Goal: Task Accomplishment & Management: Use online tool/utility

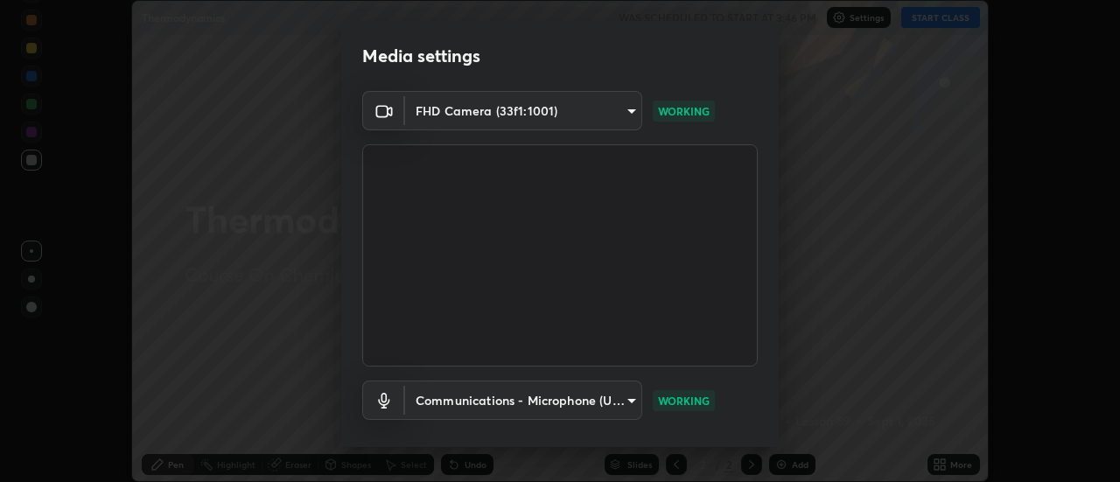
scroll to position [92, 0]
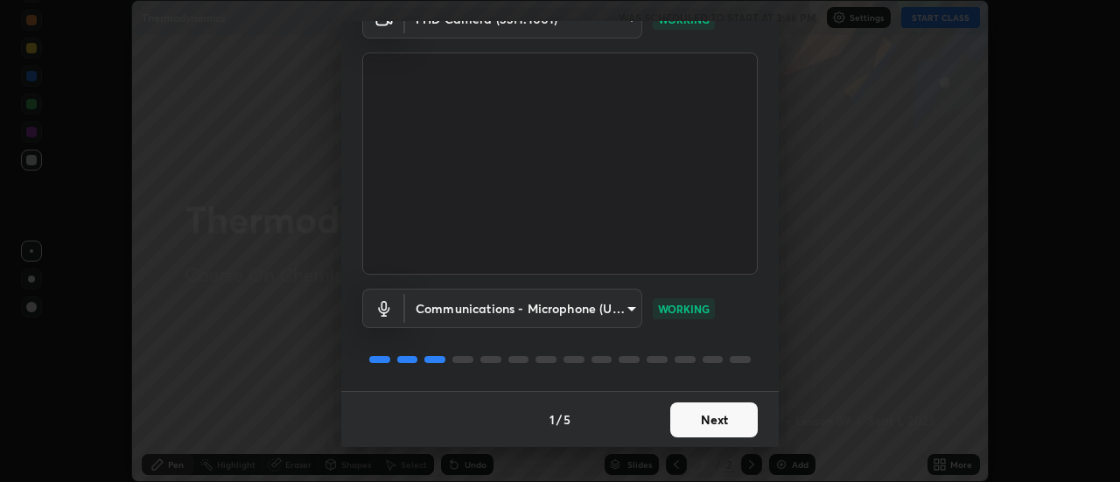
click at [695, 434] on button "Next" at bounding box center [713, 419] width 87 height 35
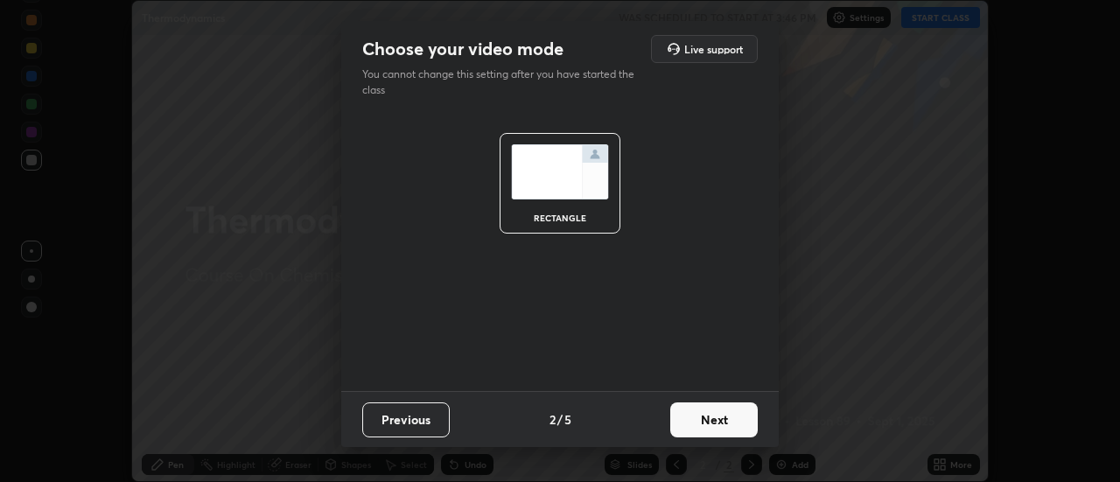
click at [700, 433] on button "Next" at bounding box center [713, 419] width 87 height 35
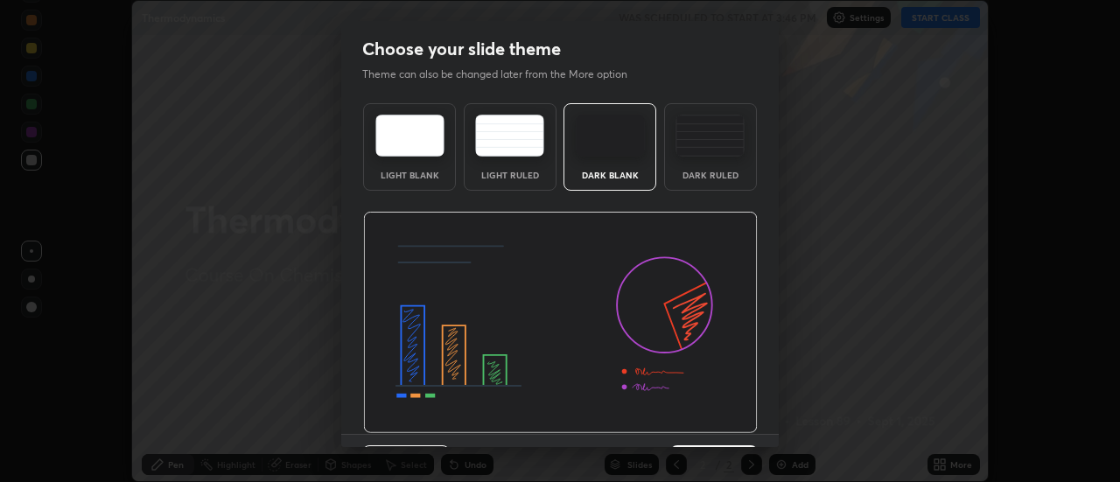
click at [708, 428] on img at bounding box center [560, 323] width 394 height 222
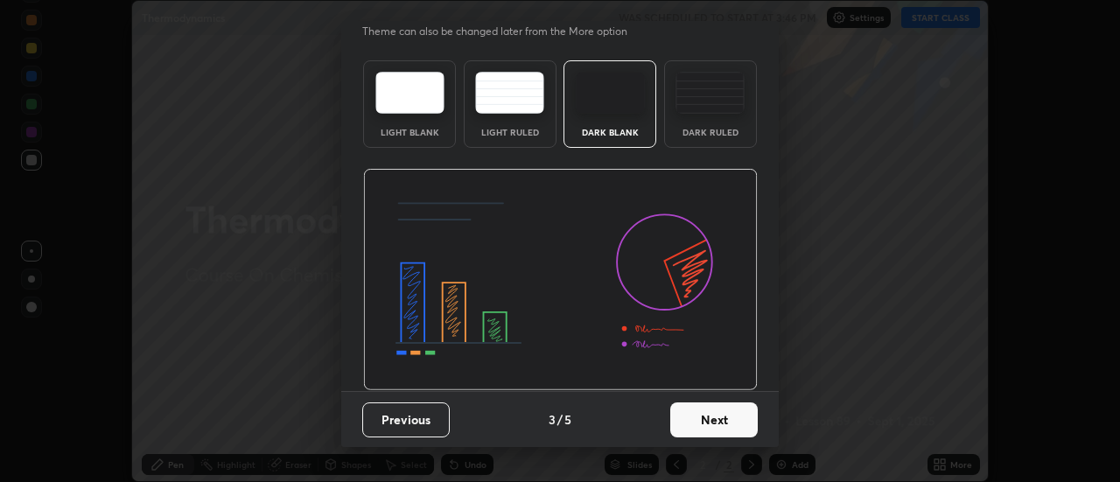
click at [698, 422] on button "Next" at bounding box center [713, 419] width 87 height 35
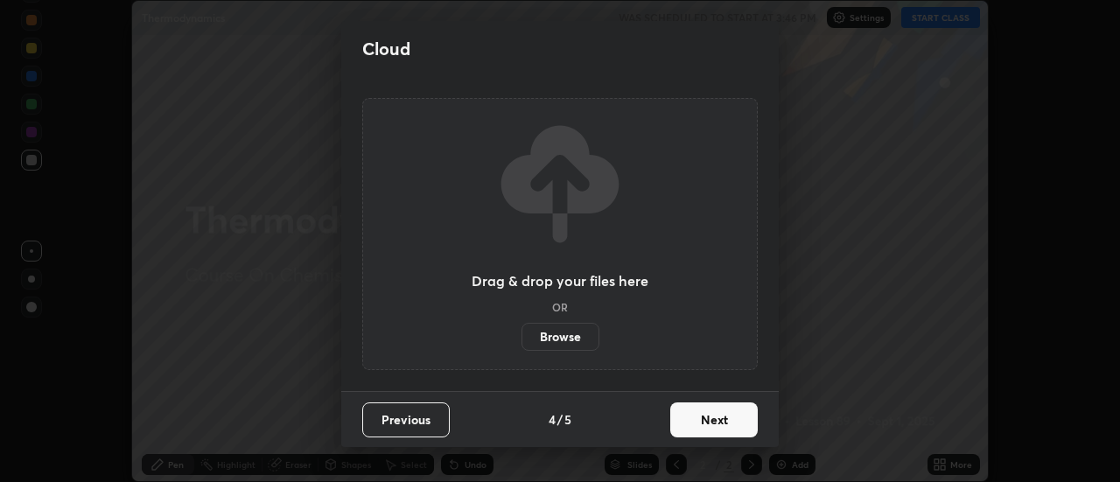
scroll to position [0, 0]
click at [710, 420] on button "Next" at bounding box center [713, 419] width 87 height 35
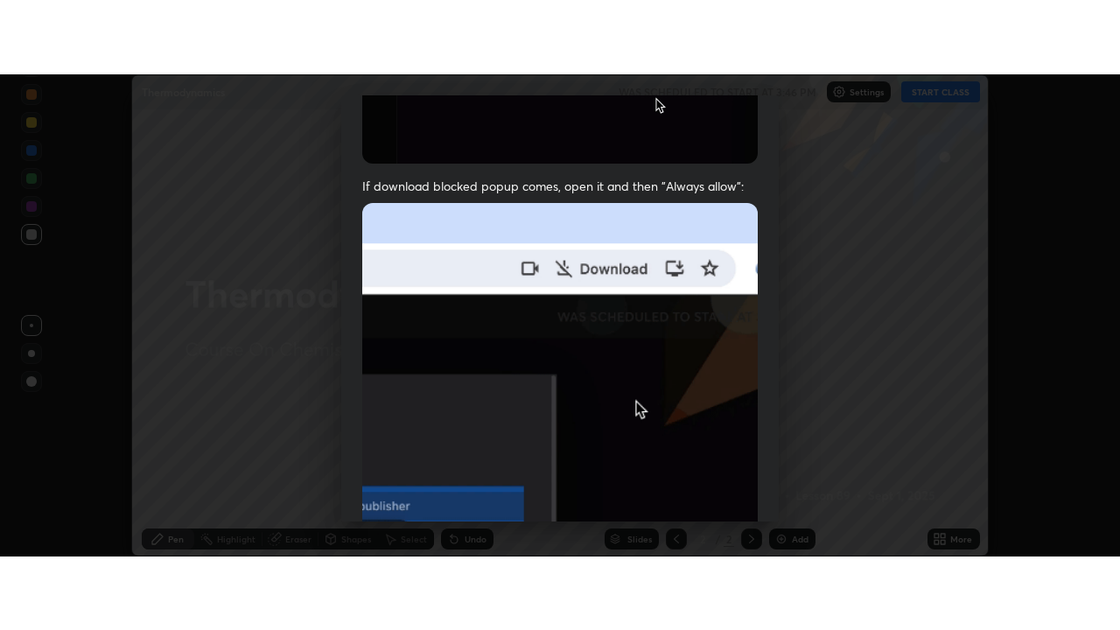
scroll to position [449, 0]
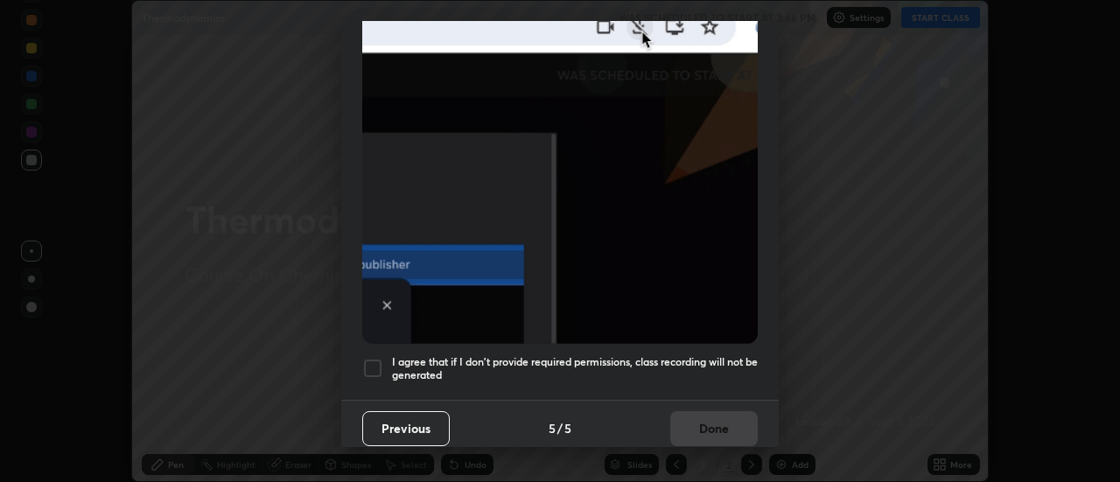
click at [692, 372] on h5 "I agree that if I don't provide required permissions, class recording will not …" at bounding box center [575, 368] width 366 height 27
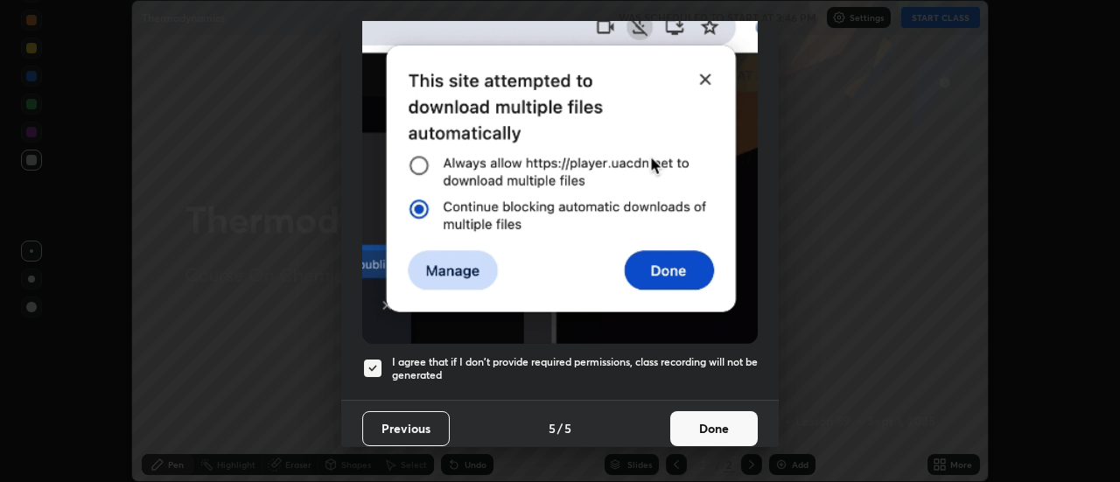
click at [716, 423] on button "Done" at bounding box center [713, 428] width 87 height 35
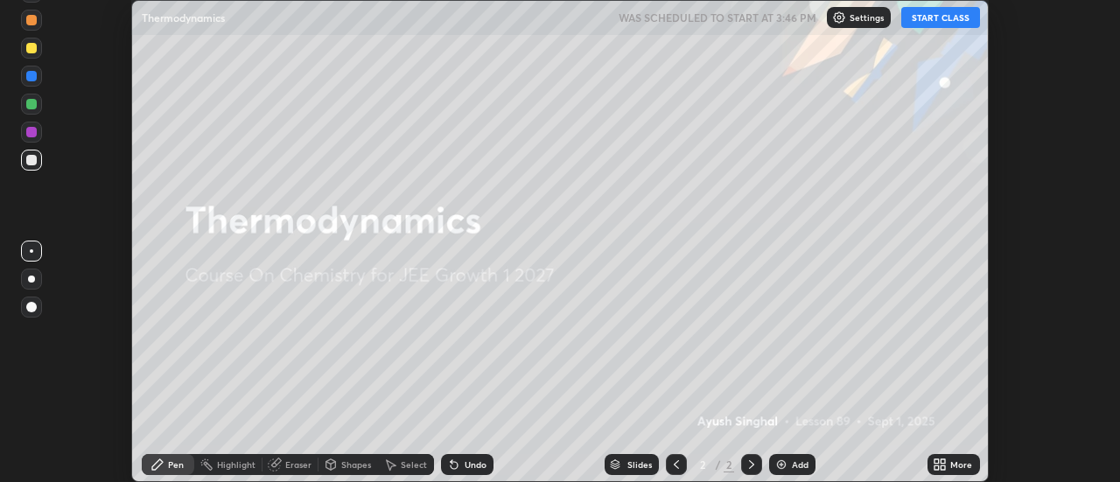
click at [949, 464] on div "More" at bounding box center [953, 464] width 52 height 21
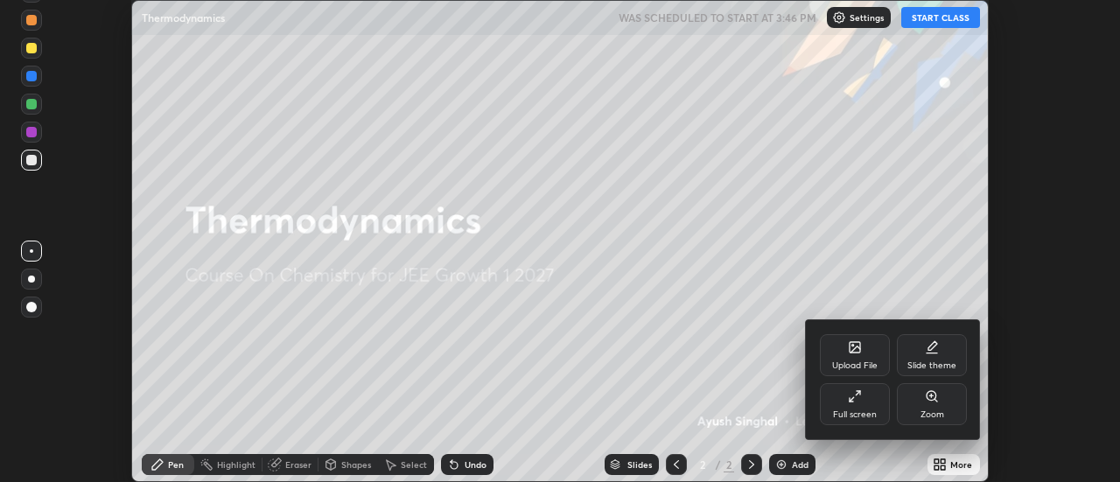
click at [861, 398] on icon at bounding box center [855, 396] width 14 height 14
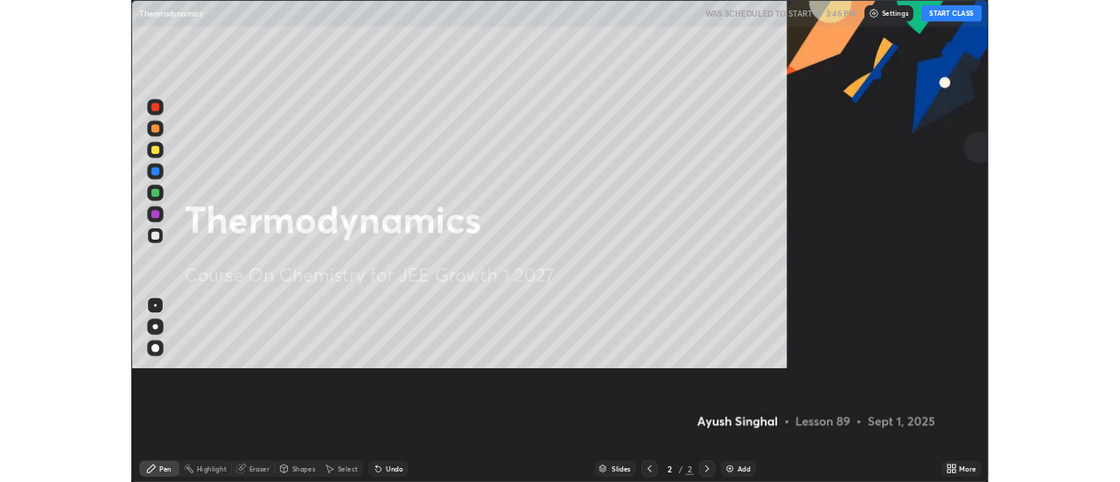
scroll to position [630, 1120]
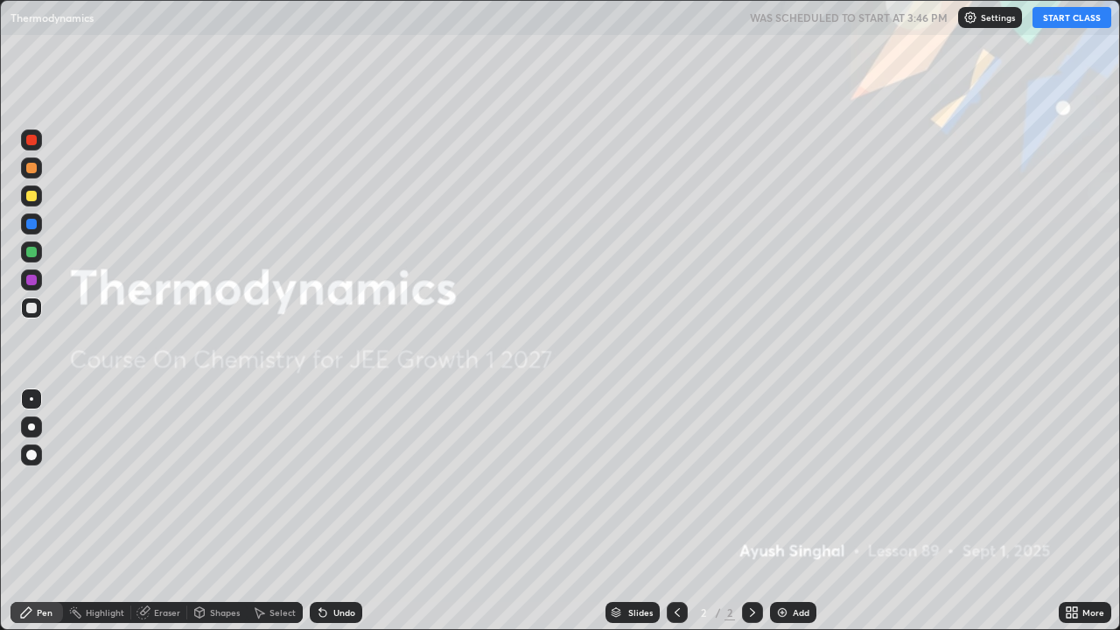
click at [805, 481] on div "Add" at bounding box center [800, 612] width 17 height 9
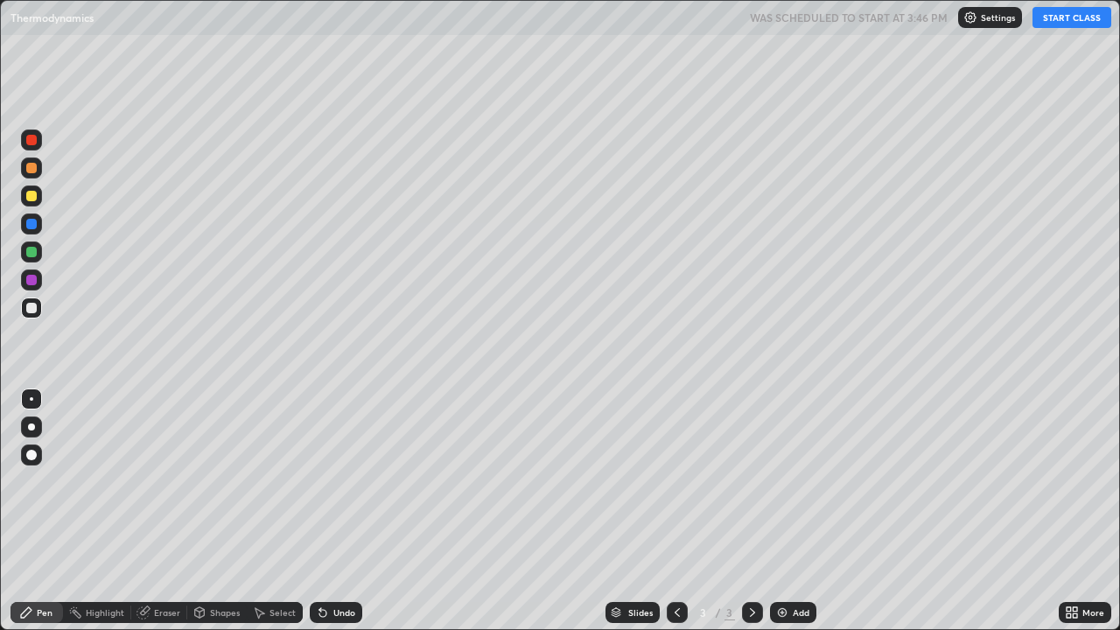
click at [36, 311] on div at bounding box center [31, 308] width 10 height 10
click at [31, 253] on div at bounding box center [31, 252] width 10 height 10
click at [1063, 18] on button "START CLASS" at bounding box center [1071, 17] width 79 height 21
click at [32, 205] on div at bounding box center [31, 195] width 21 height 21
click at [38, 308] on div at bounding box center [31, 307] width 21 height 21
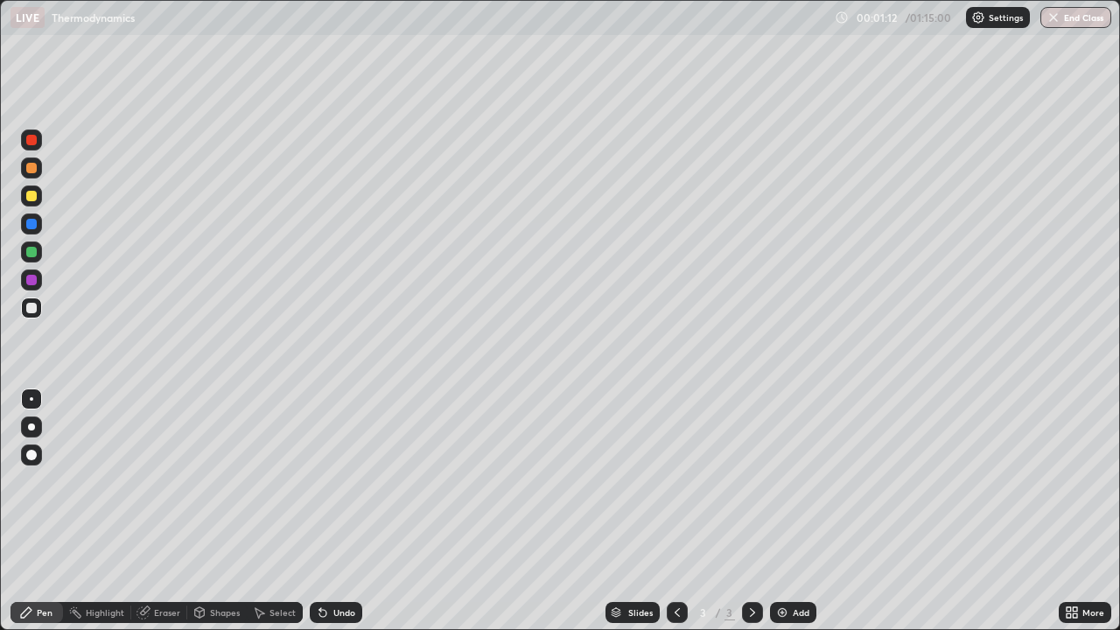
click at [327, 481] on div "Undo" at bounding box center [336, 612] width 52 height 21
click at [328, 481] on div "Undo" at bounding box center [332, 612] width 59 height 35
click at [345, 481] on div "Undo" at bounding box center [332, 612] width 59 height 35
click at [339, 481] on div "Undo" at bounding box center [336, 612] width 52 height 21
click at [37, 202] on div at bounding box center [31, 195] width 21 height 21
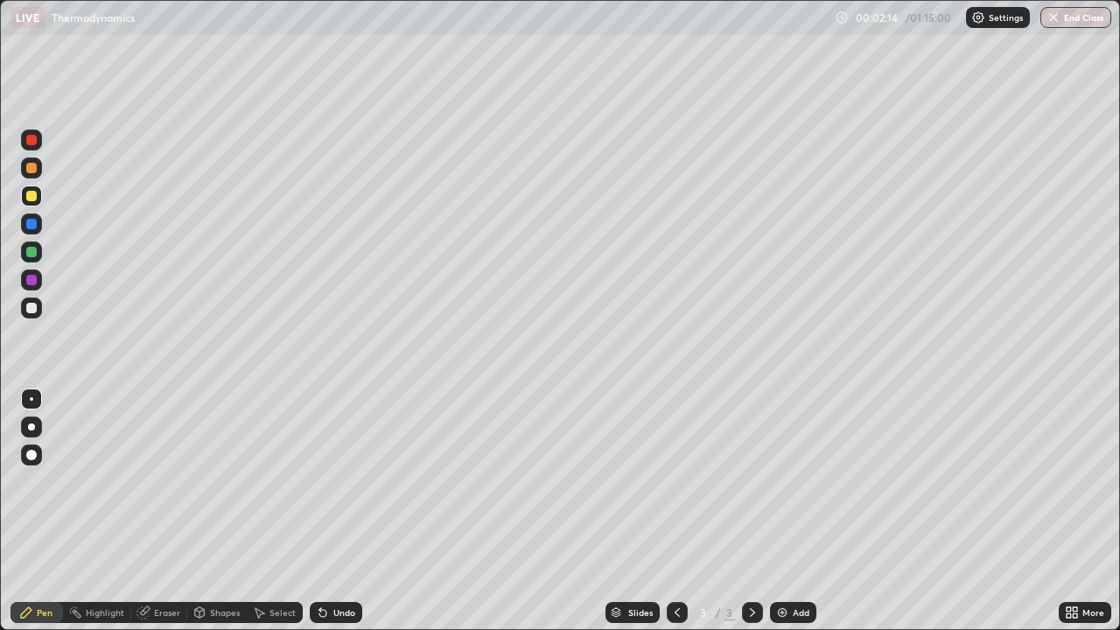
click at [38, 308] on div at bounding box center [31, 307] width 21 height 21
click at [343, 481] on div "Undo" at bounding box center [336, 612] width 52 height 21
click at [344, 481] on div "Undo" at bounding box center [336, 612] width 52 height 21
click at [343, 481] on div "Undo" at bounding box center [336, 612] width 52 height 21
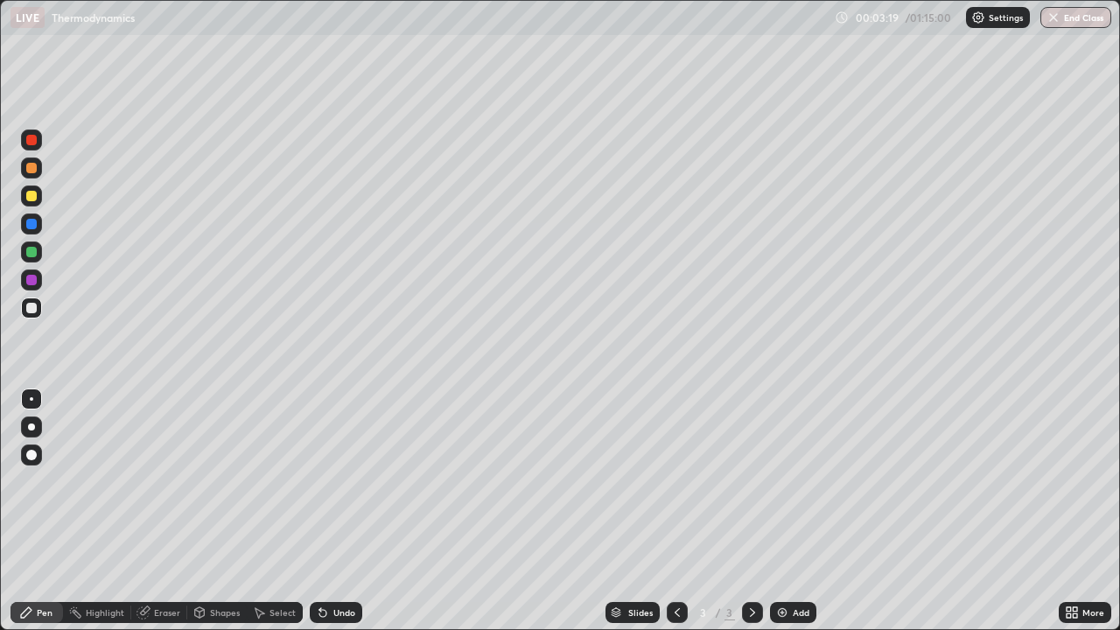
click at [343, 481] on div "Undo" at bounding box center [336, 612] width 52 height 21
click at [35, 254] on div at bounding box center [31, 252] width 10 height 10
click at [333, 481] on div "Undo" at bounding box center [344, 612] width 22 height 9
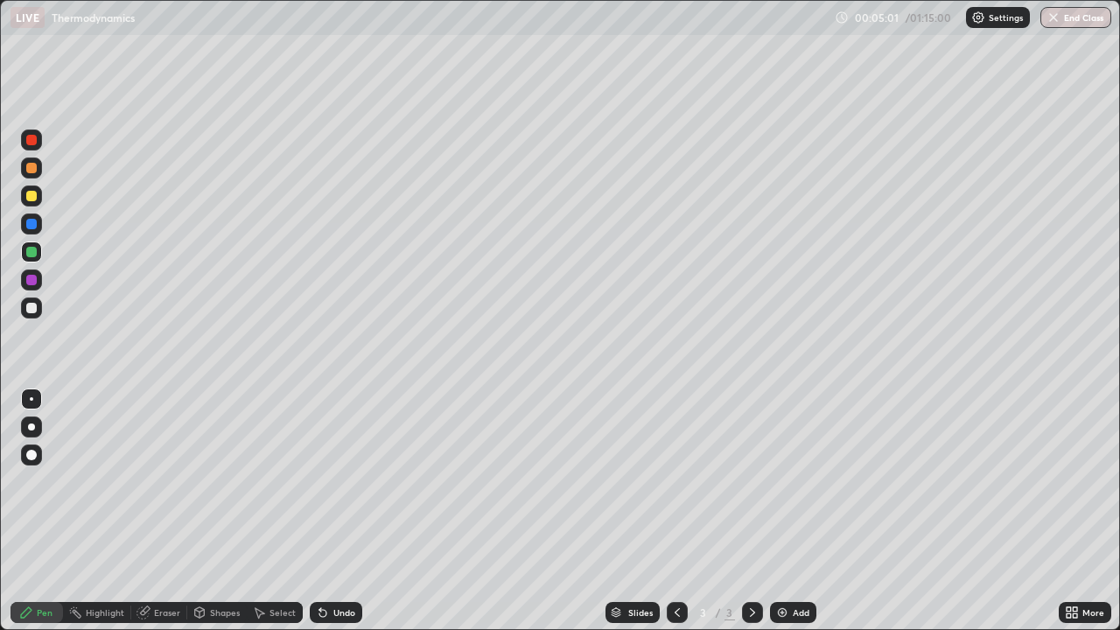
click at [332, 481] on div "Undo" at bounding box center [336, 612] width 52 height 21
click at [339, 481] on div "Undo" at bounding box center [336, 612] width 52 height 21
click at [342, 481] on div "Undo" at bounding box center [336, 612] width 52 height 21
click at [346, 481] on div "Undo" at bounding box center [336, 612] width 52 height 21
click at [344, 481] on div "Undo" at bounding box center [336, 612] width 52 height 21
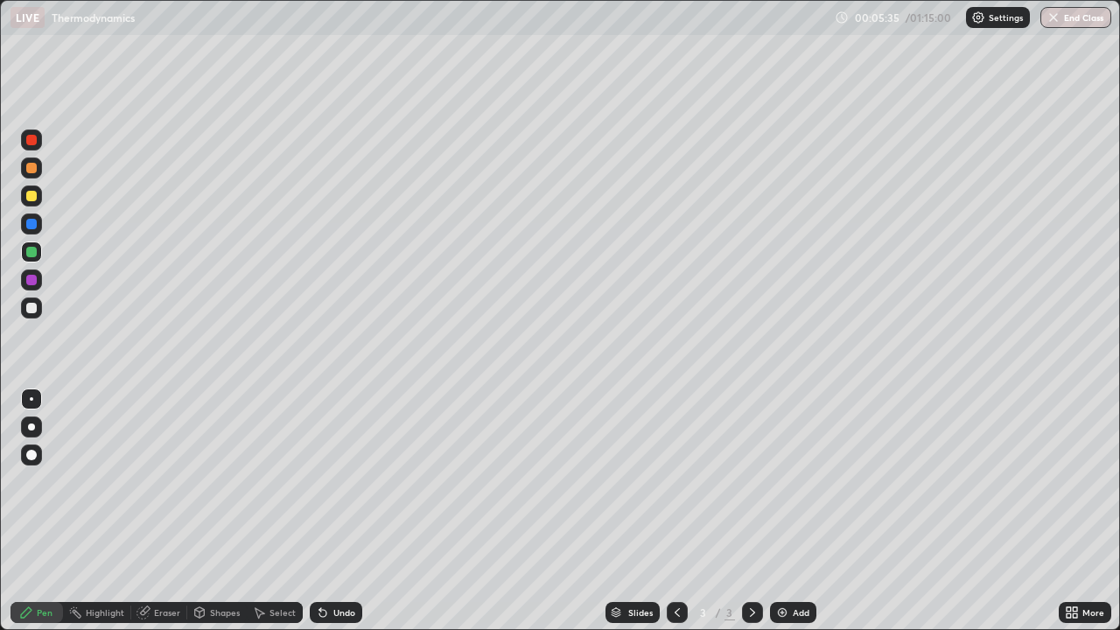
click at [340, 481] on div "Undo" at bounding box center [336, 612] width 52 height 21
click at [335, 481] on div "Undo" at bounding box center [336, 612] width 52 height 21
click at [330, 481] on div "Undo" at bounding box center [336, 612] width 52 height 21
click at [333, 481] on div "Undo" at bounding box center [344, 612] width 22 height 9
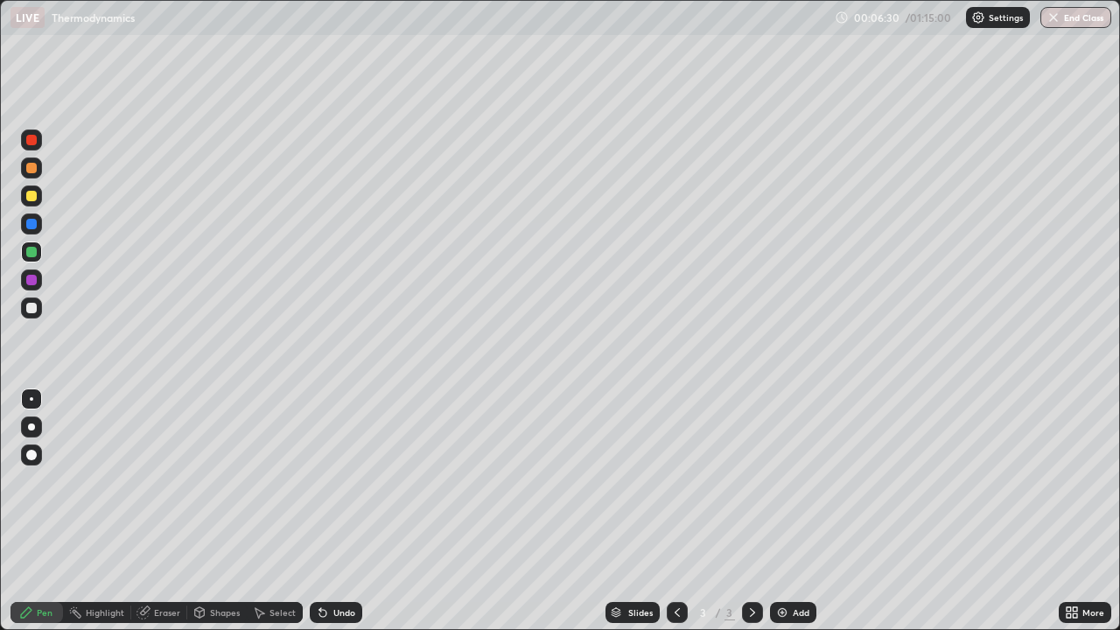
click at [332, 481] on div "Undo" at bounding box center [336, 612] width 52 height 21
click at [331, 481] on div "Undo" at bounding box center [336, 612] width 52 height 21
click at [332, 481] on div "Undo" at bounding box center [336, 612] width 52 height 21
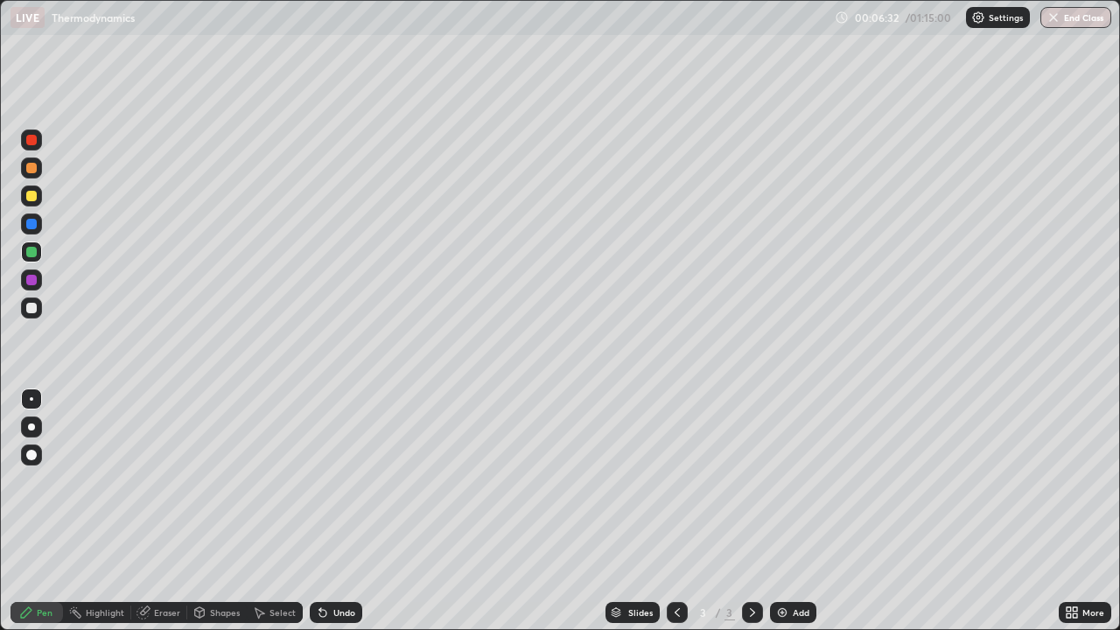
click at [335, 481] on div "Undo" at bounding box center [344, 612] width 22 height 9
click at [347, 481] on div "Undo" at bounding box center [344, 612] width 22 height 9
click at [351, 481] on div "Undo" at bounding box center [344, 612] width 22 height 9
click at [319, 481] on icon at bounding box center [320, 609] width 2 height 2
click at [320, 481] on icon at bounding box center [322, 613] width 7 height 7
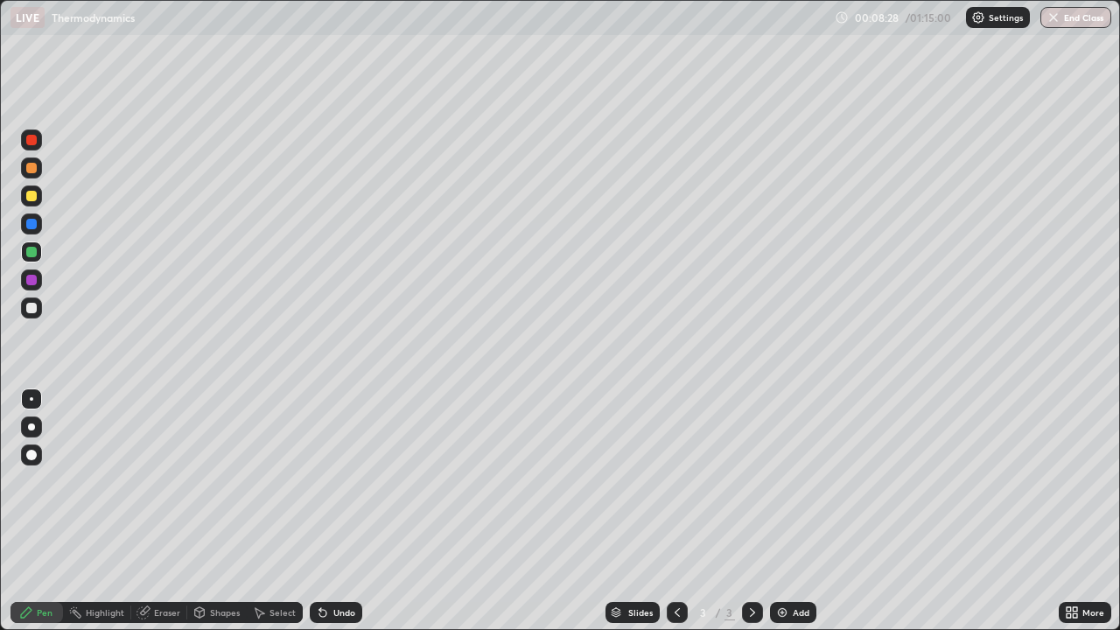
click at [338, 481] on div "Undo" at bounding box center [344, 612] width 22 height 9
click at [35, 227] on div at bounding box center [31, 224] width 10 height 10
click at [102, 481] on div "Highlight" at bounding box center [105, 612] width 38 height 9
click at [154, 481] on div "Eraser" at bounding box center [159, 612] width 56 height 21
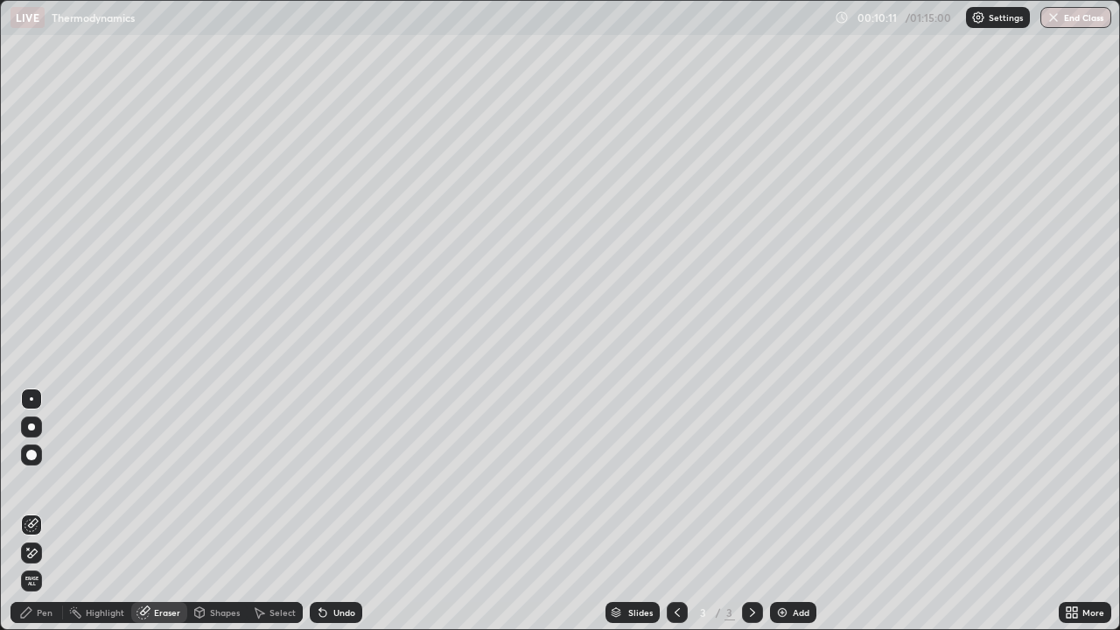
click at [46, 481] on div "Pen" at bounding box center [45, 612] width 16 height 9
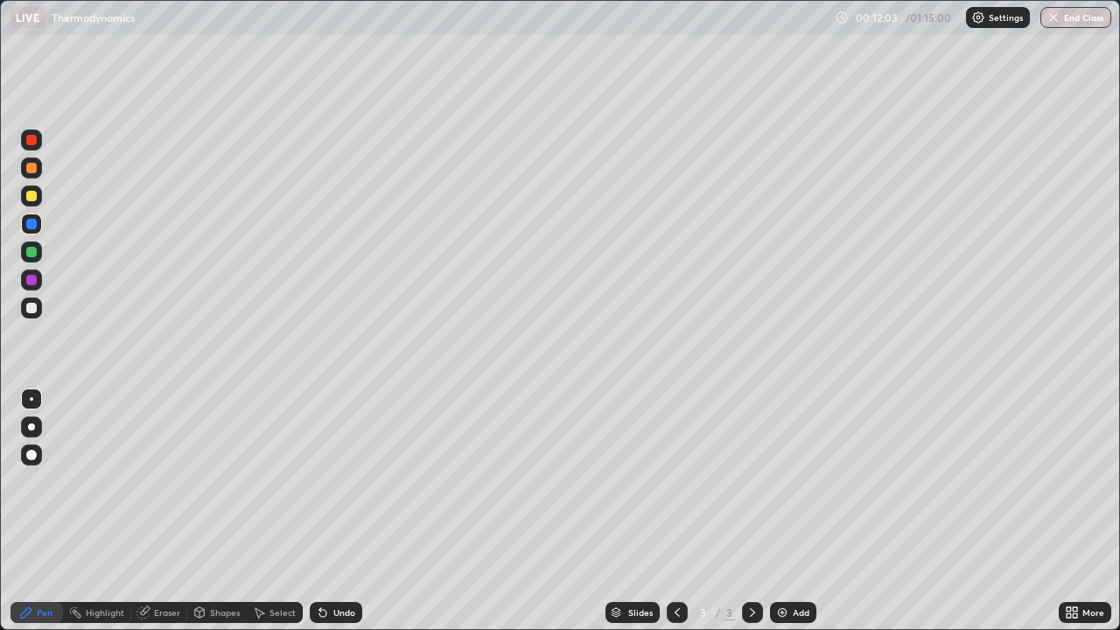
click at [787, 481] on img at bounding box center [782, 612] width 14 height 14
click at [36, 305] on div at bounding box center [31, 308] width 10 height 10
click at [675, 481] on icon at bounding box center [677, 612] width 14 height 14
click at [750, 481] on icon at bounding box center [752, 612] width 14 height 14
click at [158, 481] on div "Eraser" at bounding box center [167, 612] width 26 height 9
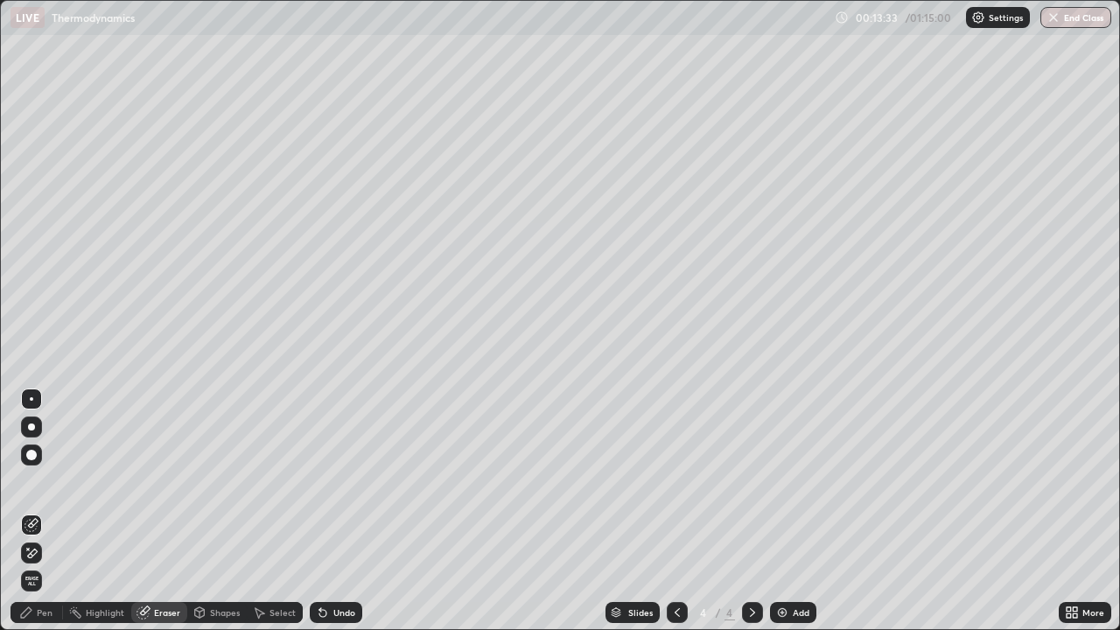
click at [44, 481] on div "Pen" at bounding box center [45, 612] width 16 height 9
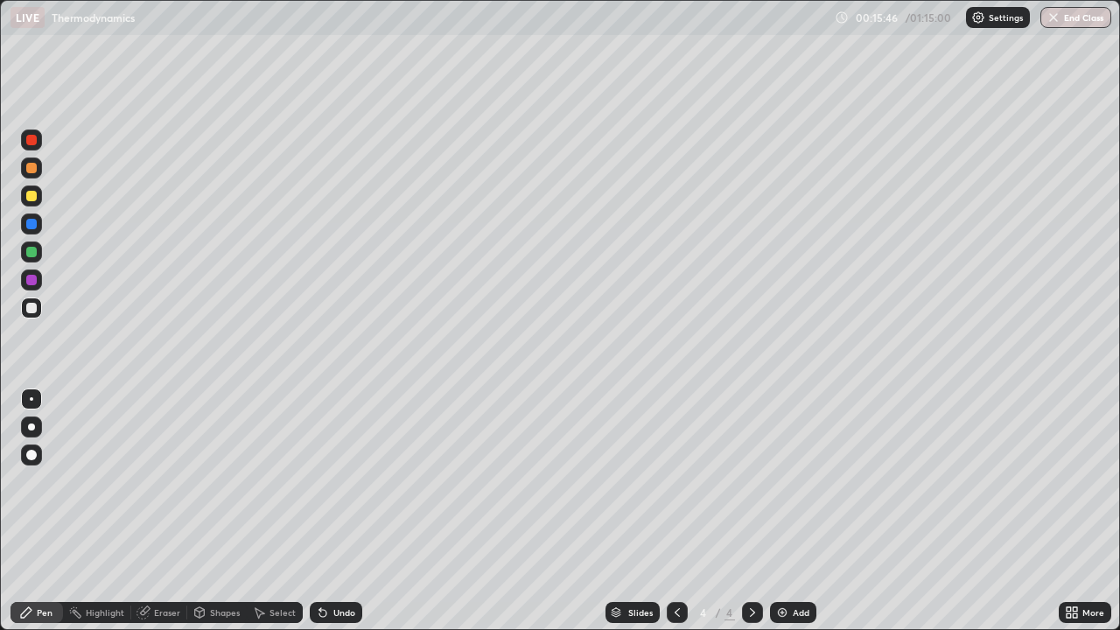
click at [751, 481] on icon at bounding box center [752, 612] width 14 height 14
click at [784, 481] on img at bounding box center [782, 612] width 14 height 14
click at [680, 481] on icon at bounding box center [677, 612] width 14 height 14
click at [805, 481] on div "Add" at bounding box center [800, 612] width 17 height 9
click at [38, 309] on div at bounding box center [31, 307] width 21 height 21
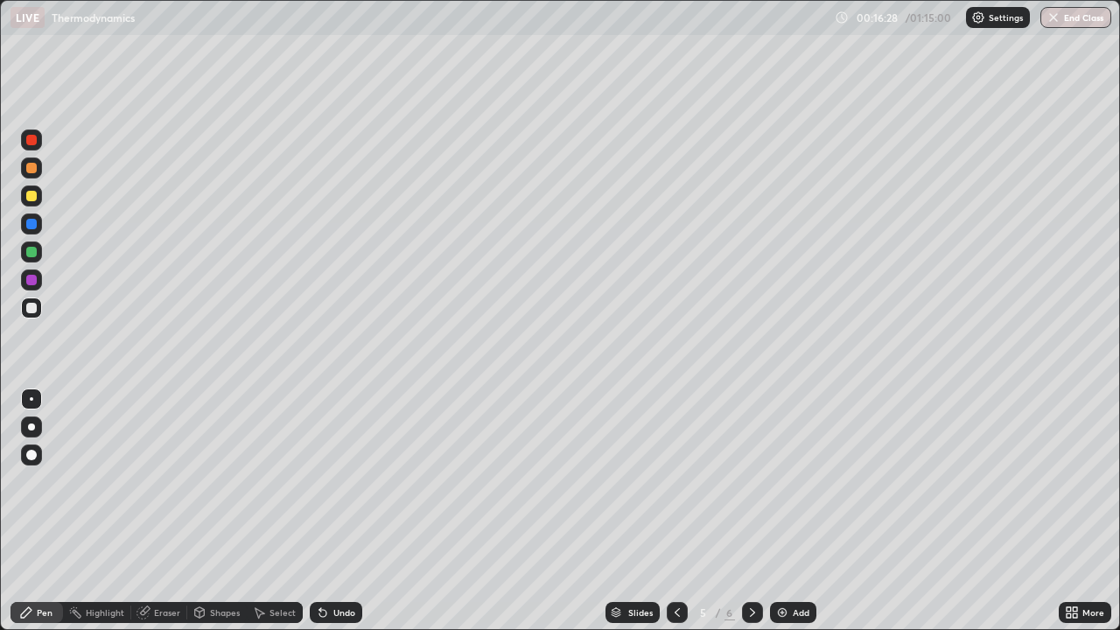
click at [337, 481] on div "Undo" at bounding box center [344, 612] width 22 height 9
click at [217, 481] on div "Shapes" at bounding box center [225, 612] width 30 height 9
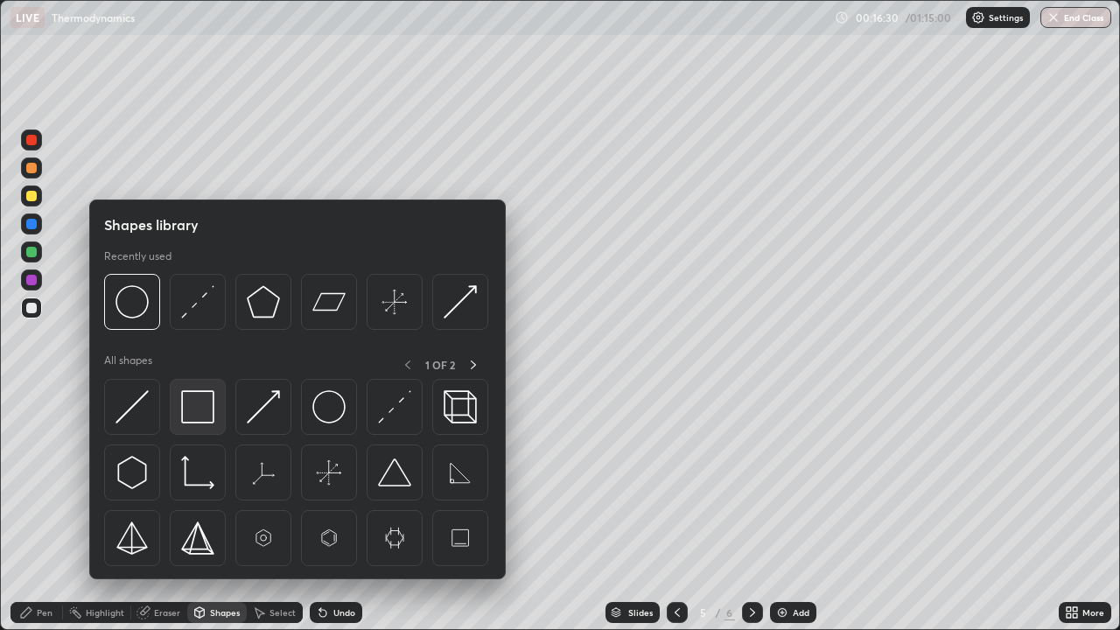
click at [193, 411] on img at bounding box center [197, 406] width 33 height 33
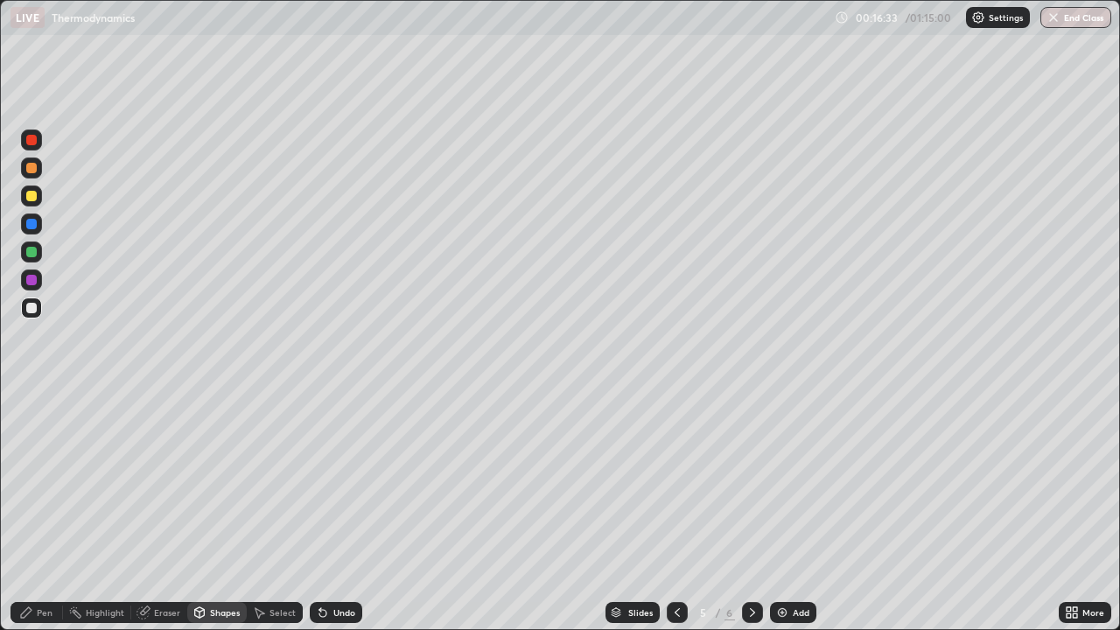
click at [154, 481] on div "Eraser" at bounding box center [167, 612] width 26 height 9
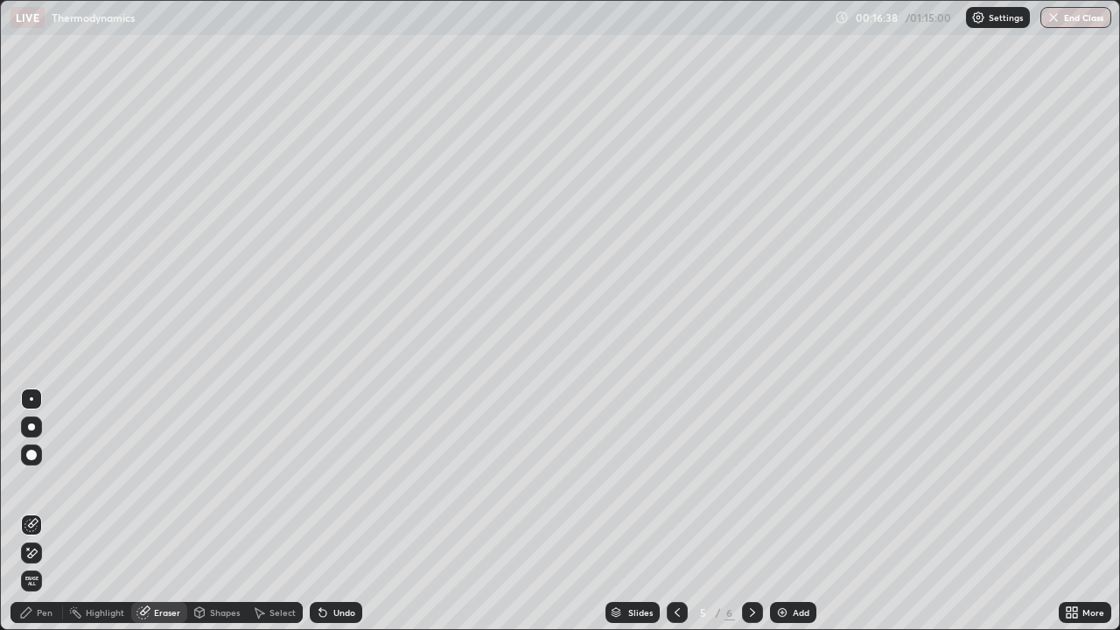
click at [35, 481] on div "Pen" at bounding box center [36, 612] width 52 height 21
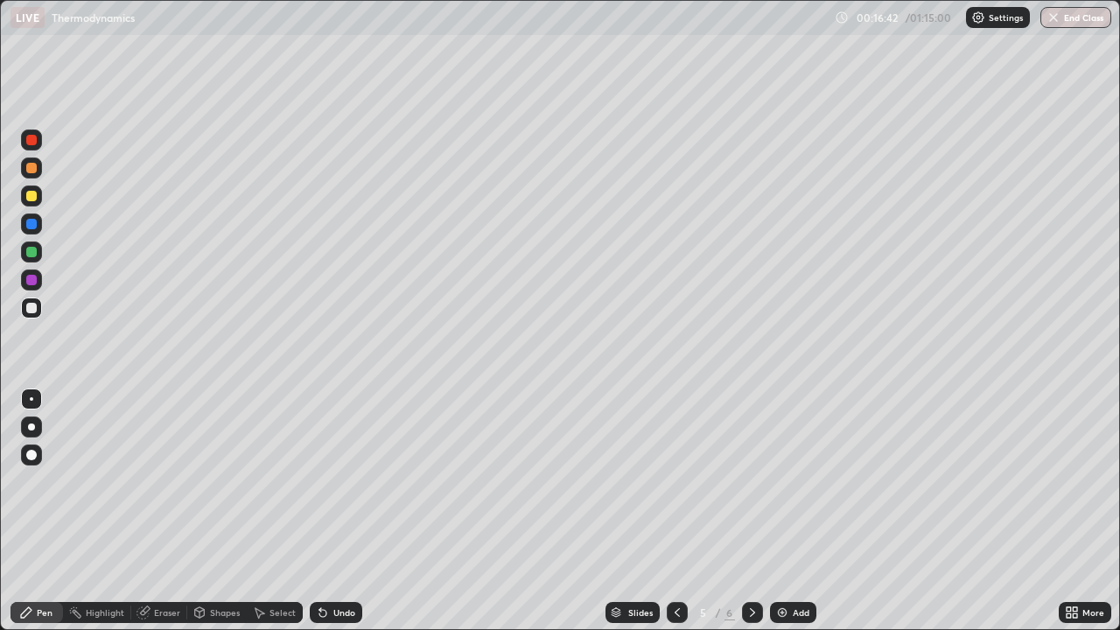
click at [217, 481] on div "Shapes" at bounding box center [225, 612] width 30 height 9
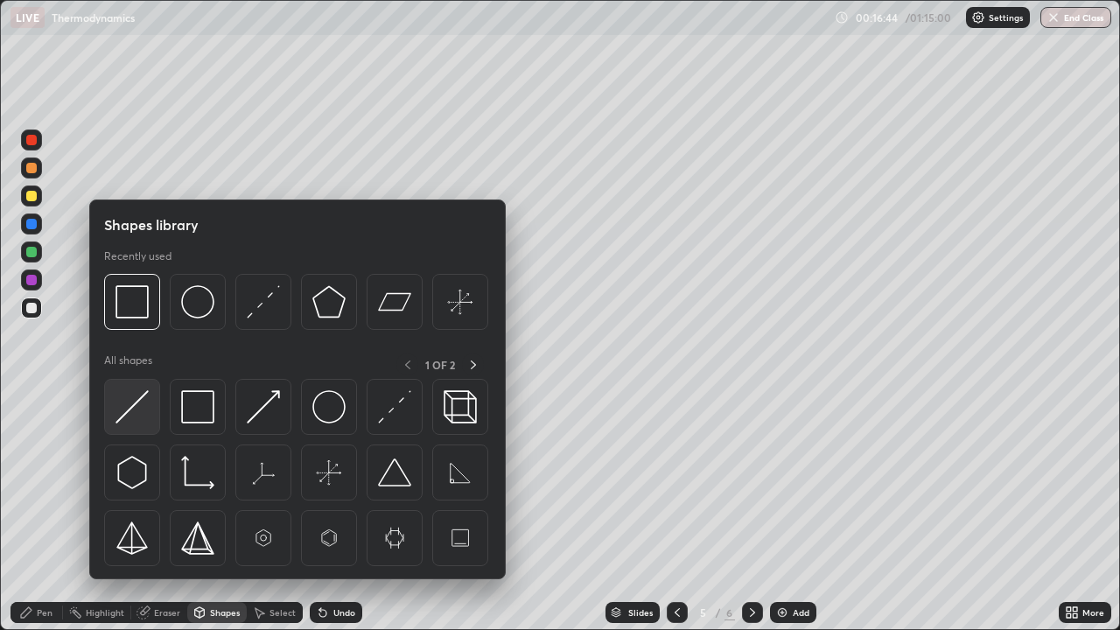
click at [140, 408] on img at bounding box center [131, 406] width 33 height 33
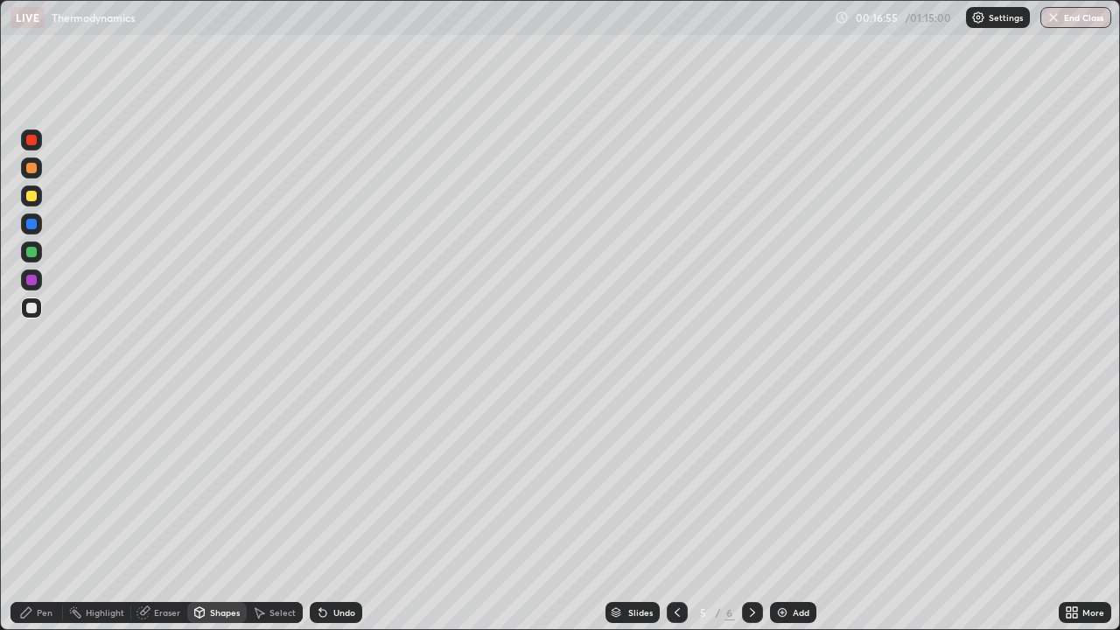
click at [38, 481] on div "Pen" at bounding box center [45, 612] width 16 height 9
click at [32, 252] on div at bounding box center [31, 252] width 10 height 10
click at [33, 283] on div at bounding box center [31, 280] width 10 height 10
click at [325, 481] on div "Undo" at bounding box center [336, 612] width 52 height 21
click at [319, 481] on icon at bounding box center [320, 609] width 2 height 2
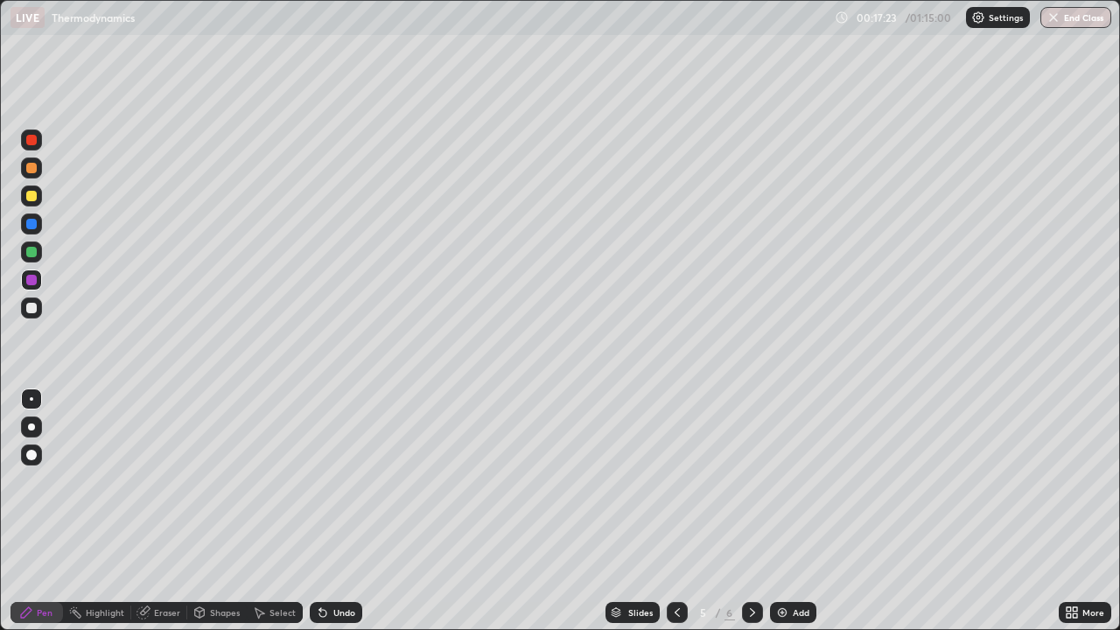
click at [319, 481] on icon at bounding box center [320, 609] width 2 height 2
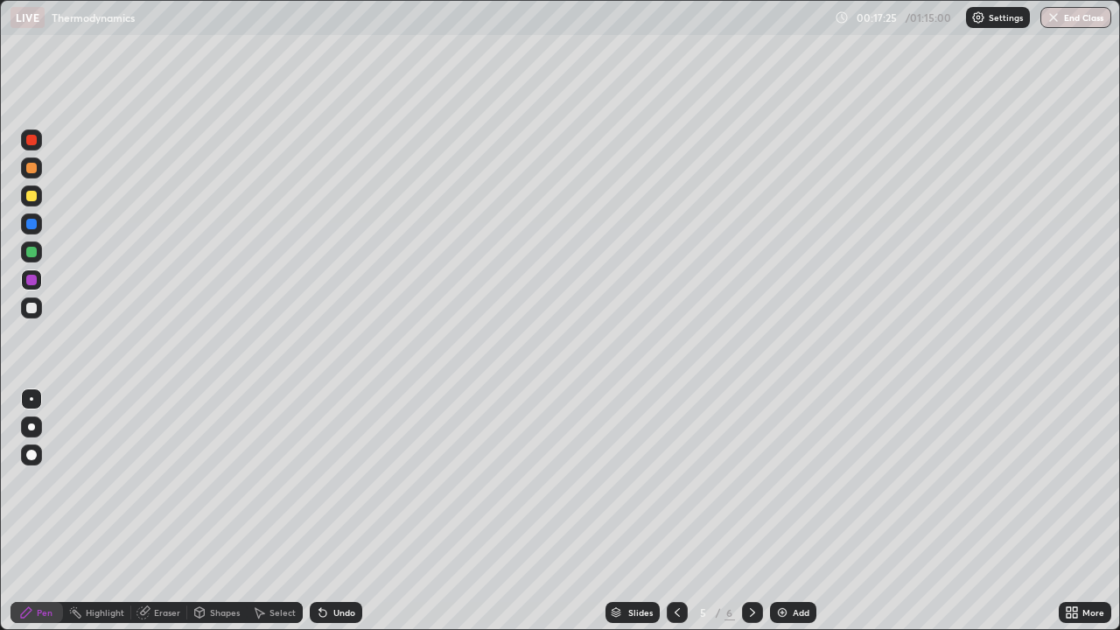
click at [29, 451] on div at bounding box center [31, 455] width 10 height 10
click at [36, 309] on div at bounding box center [31, 308] width 10 height 10
click at [31, 399] on div at bounding box center [31, 398] width 3 height 3
click at [31, 252] on div at bounding box center [31, 252] width 10 height 10
click at [328, 481] on div "Undo" at bounding box center [336, 612] width 52 height 21
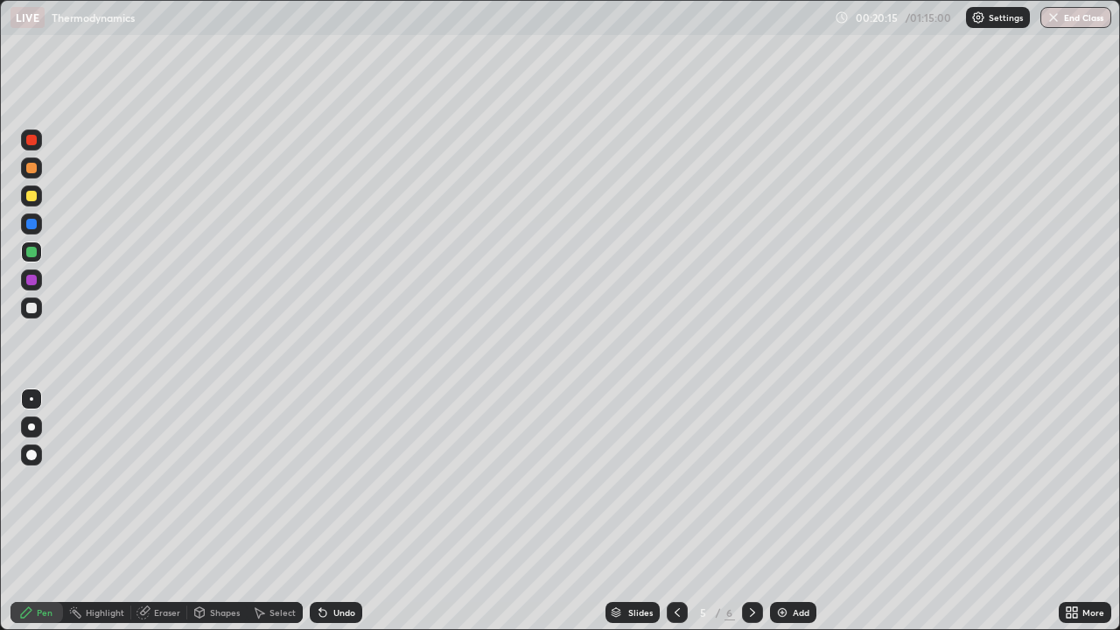
click at [330, 481] on div "Undo" at bounding box center [336, 612] width 52 height 21
click at [328, 481] on div "Undo" at bounding box center [336, 612] width 52 height 21
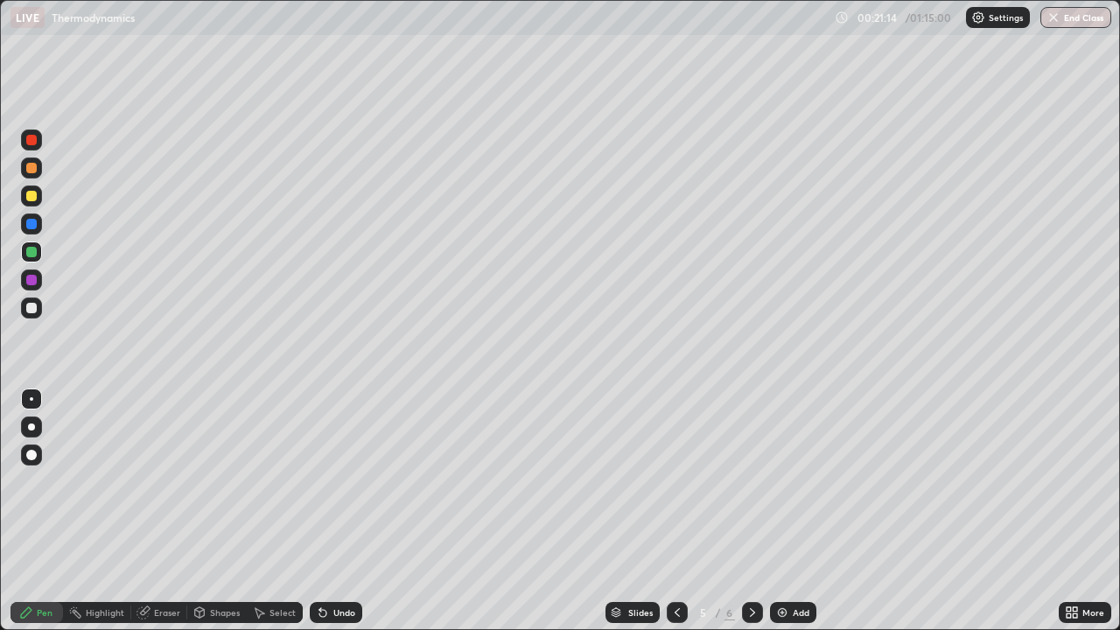
click at [326, 481] on div "Undo" at bounding box center [336, 612] width 52 height 21
click at [325, 481] on div "Undo" at bounding box center [336, 612] width 52 height 21
click at [324, 481] on div "Undo" at bounding box center [336, 612] width 52 height 21
click at [333, 481] on div "Undo" at bounding box center [344, 612] width 22 height 9
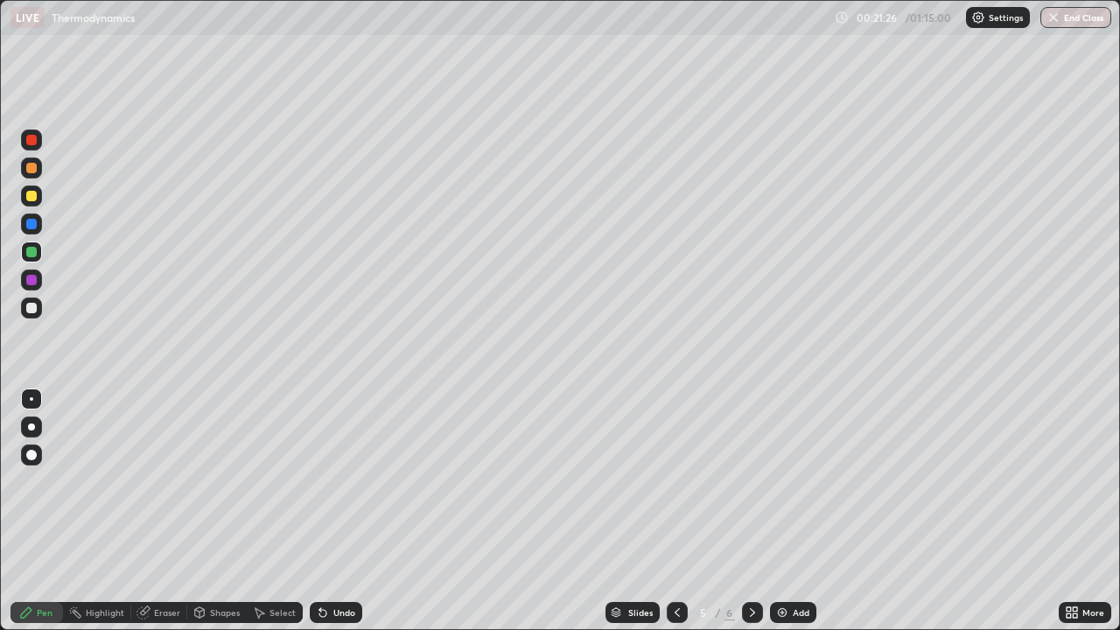
click at [327, 481] on div "Undo" at bounding box center [336, 612] width 52 height 21
click at [325, 481] on div "Undo" at bounding box center [336, 612] width 52 height 21
click at [322, 481] on div "Undo" at bounding box center [336, 612] width 52 height 21
click at [321, 481] on div "Undo" at bounding box center [336, 612] width 52 height 21
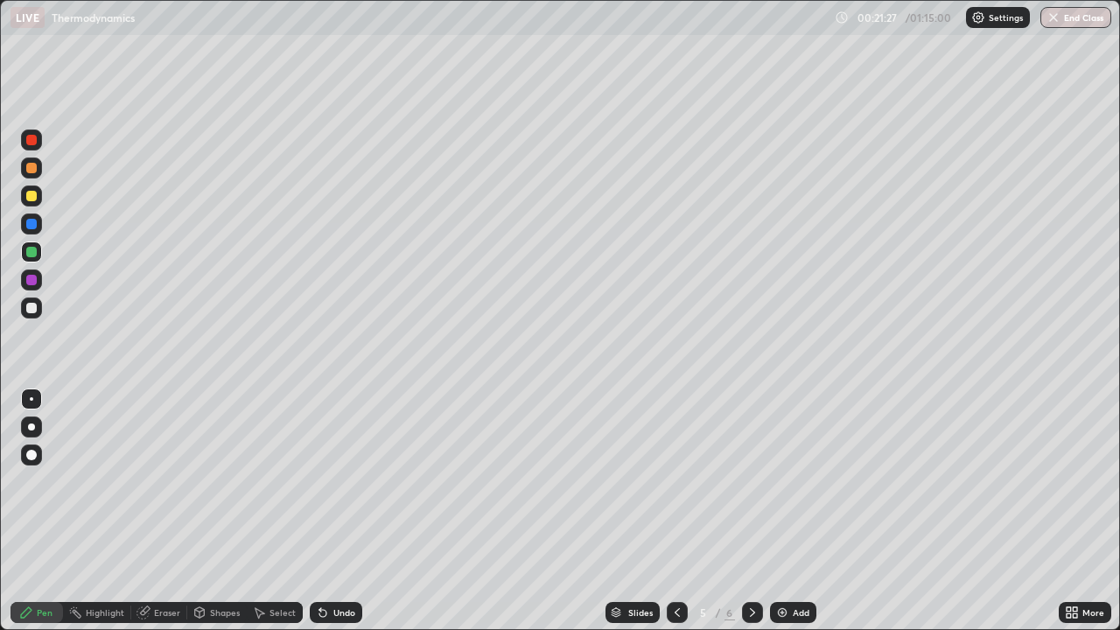
click at [319, 481] on div "Undo" at bounding box center [336, 612] width 52 height 21
click at [328, 481] on div "Undo" at bounding box center [336, 612] width 52 height 21
click at [330, 481] on div "Undo" at bounding box center [336, 612] width 52 height 21
click at [326, 481] on div "Undo" at bounding box center [336, 612] width 52 height 21
click at [319, 481] on icon at bounding box center [320, 609] width 2 height 2
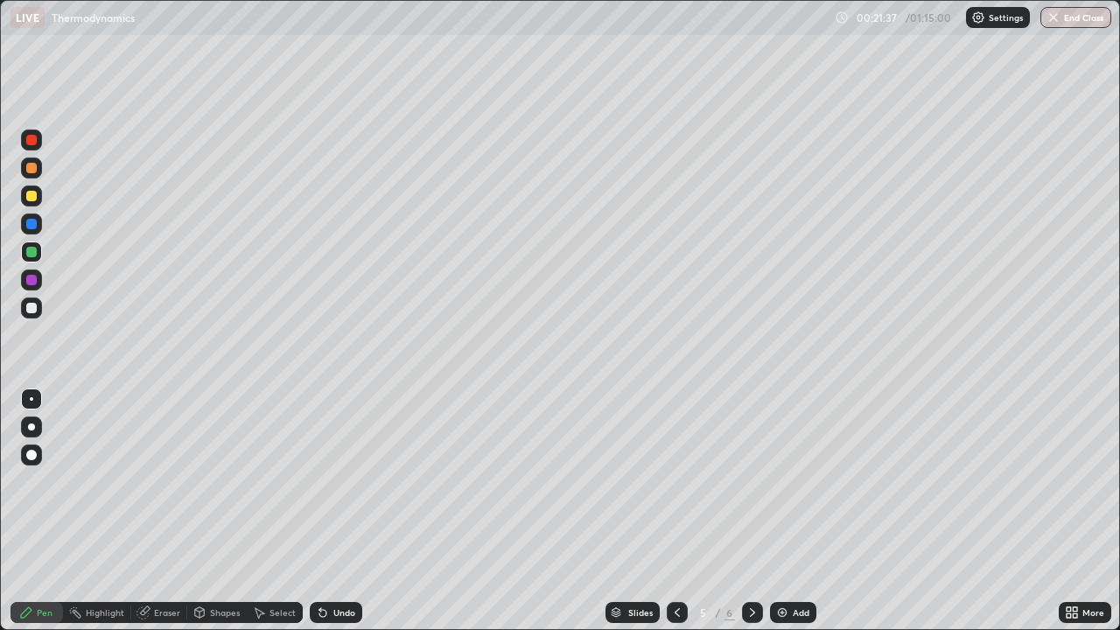
click at [325, 481] on icon at bounding box center [323, 612] width 14 height 14
click at [323, 481] on icon at bounding box center [323, 612] width 14 height 14
click at [327, 481] on div "Undo" at bounding box center [336, 612] width 52 height 21
click at [333, 481] on div "Undo" at bounding box center [344, 612] width 22 height 9
click at [336, 481] on div "Undo" at bounding box center [344, 612] width 22 height 9
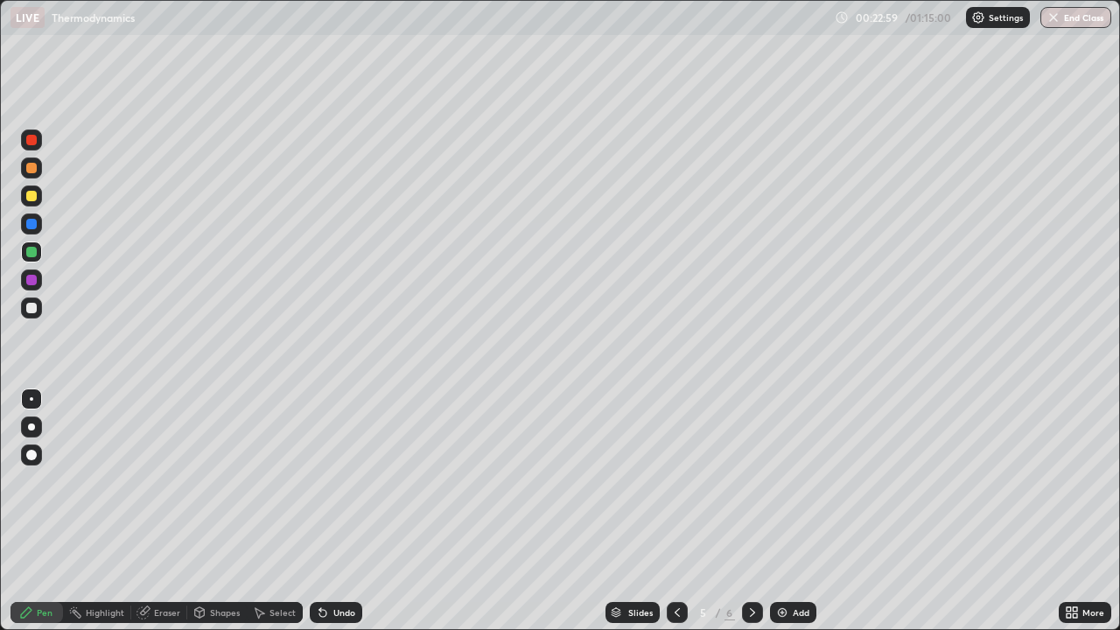
click at [333, 481] on div "Undo" at bounding box center [344, 612] width 22 height 9
click at [325, 481] on icon at bounding box center [323, 612] width 14 height 14
click at [323, 481] on icon at bounding box center [323, 612] width 14 height 14
click at [319, 481] on icon at bounding box center [320, 609] width 2 height 2
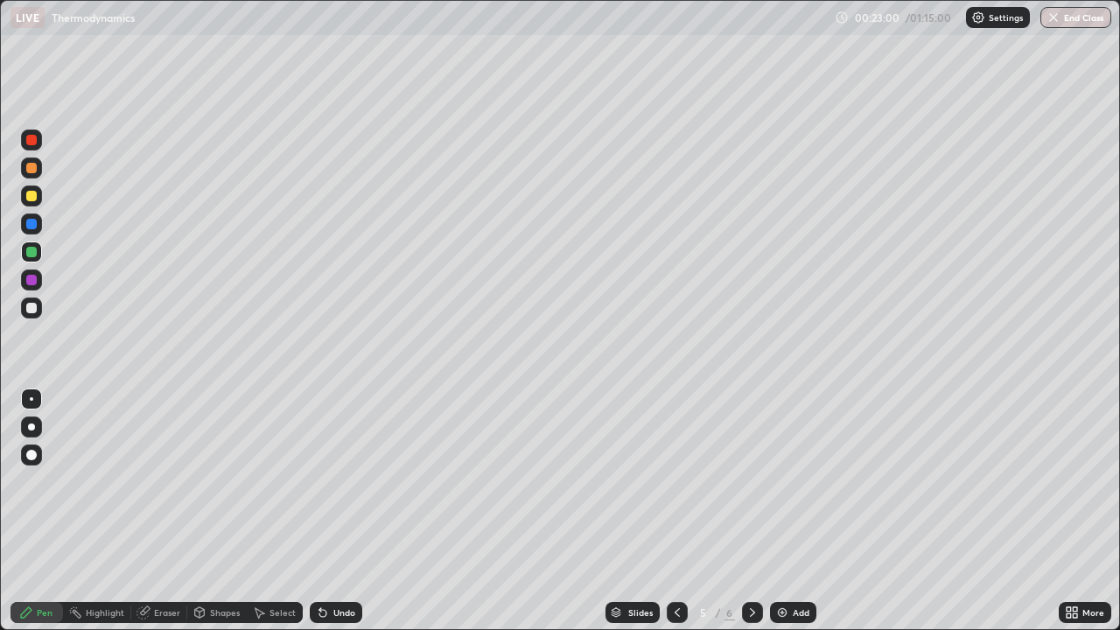
click at [325, 481] on div "Undo" at bounding box center [336, 612] width 52 height 21
click at [319, 481] on icon at bounding box center [320, 609] width 2 height 2
click at [325, 481] on icon at bounding box center [323, 612] width 14 height 14
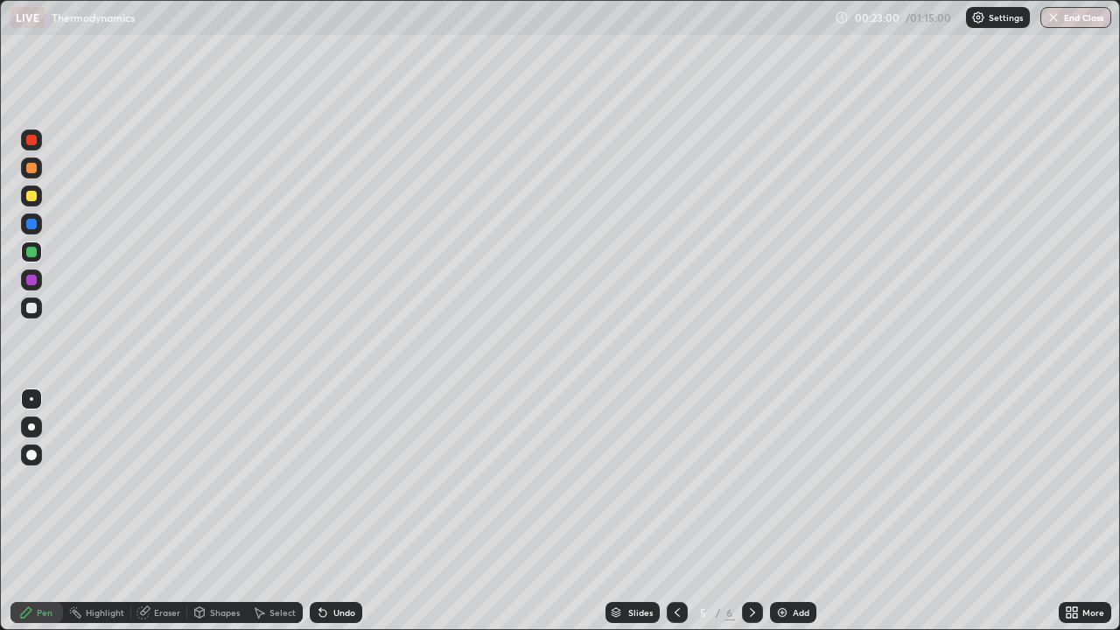
click at [327, 481] on div "Undo" at bounding box center [336, 612] width 52 height 21
click at [329, 481] on div "Undo" at bounding box center [336, 612] width 52 height 21
click at [326, 481] on div "Undo" at bounding box center [336, 612] width 52 height 21
click at [319, 481] on icon at bounding box center [320, 609] width 2 height 2
click at [325, 481] on div "Undo" at bounding box center [336, 612] width 52 height 21
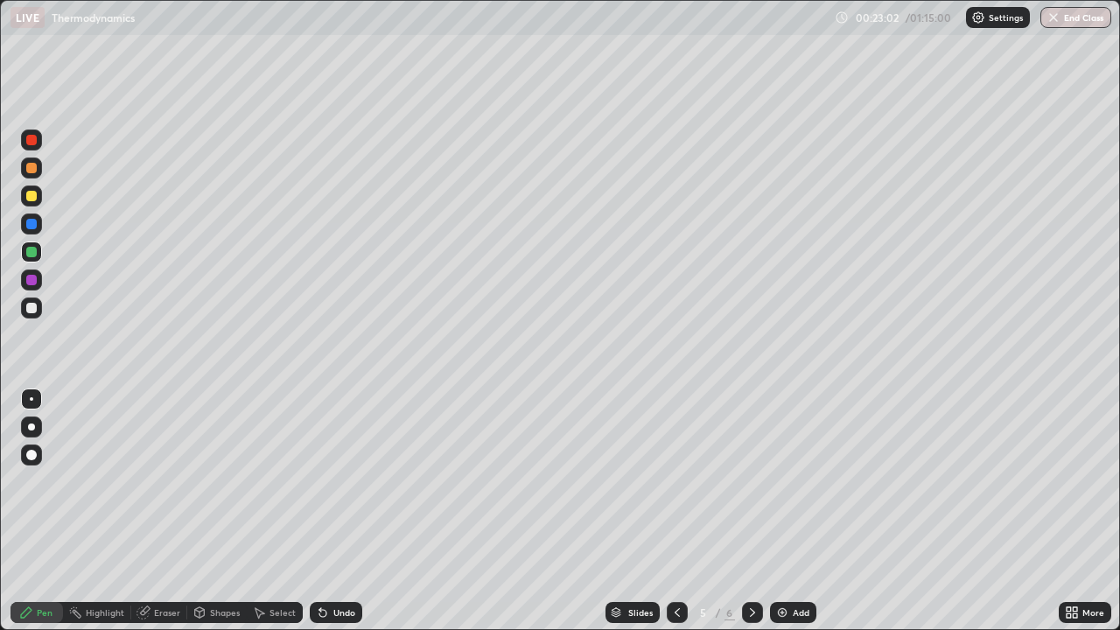
click at [327, 481] on div "Undo" at bounding box center [336, 612] width 52 height 21
click at [329, 481] on div "Undo" at bounding box center [336, 612] width 52 height 21
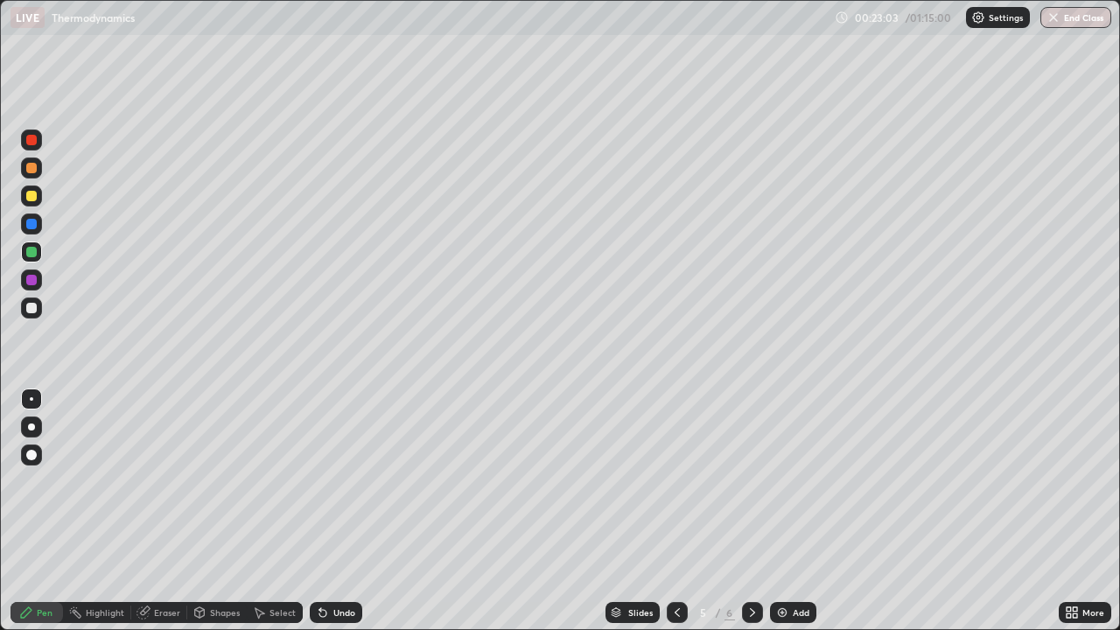
click at [329, 481] on div "Undo" at bounding box center [336, 612] width 52 height 21
click at [330, 481] on div "Undo" at bounding box center [336, 612] width 52 height 21
click at [331, 481] on div "Undo" at bounding box center [336, 612] width 52 height 21
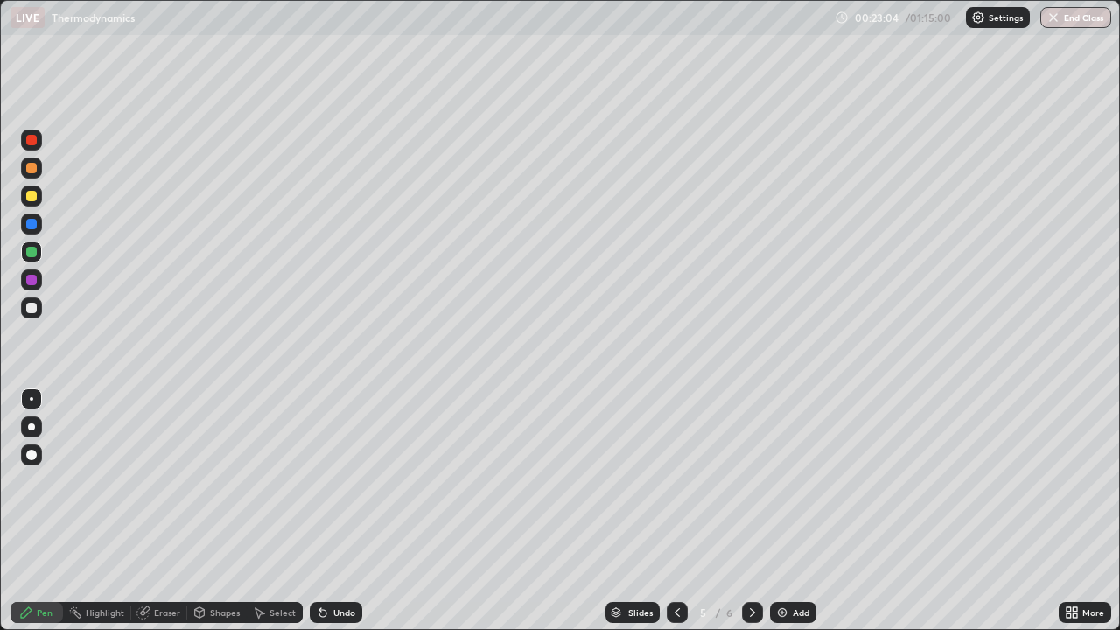
click at [330, 481] on div "Undo" at bounding box center [336, 612] width 52 height 21
click at [329, 481] on div "Undo" at bounding box center [336, 612] width 52 height 21
click at [328, 481] on div "Undo" at bounding box center [336, 612] width 52 height 21
click at [327, 481] on div "Undo" at bounding box center [336, 612] width 52 height 21
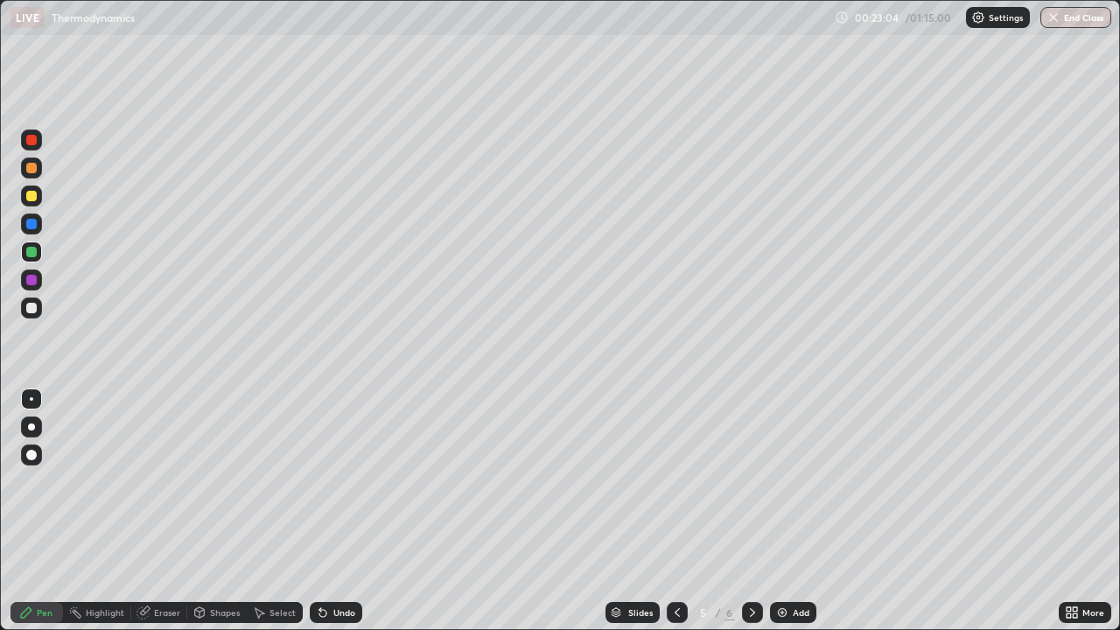
click at [326, 481] on icon at bounding box center [323, 612] width 14 height 14
click at [328, 481] on div "Undo" at bounding box center [336, 612] width 52 height 21
click at [329, 481] on div "Undo" at bounding box center [336, 612] width 52 height 21
click at [330, 481] on div "Undo" at bounding box center [336, 612] width 52 height 21
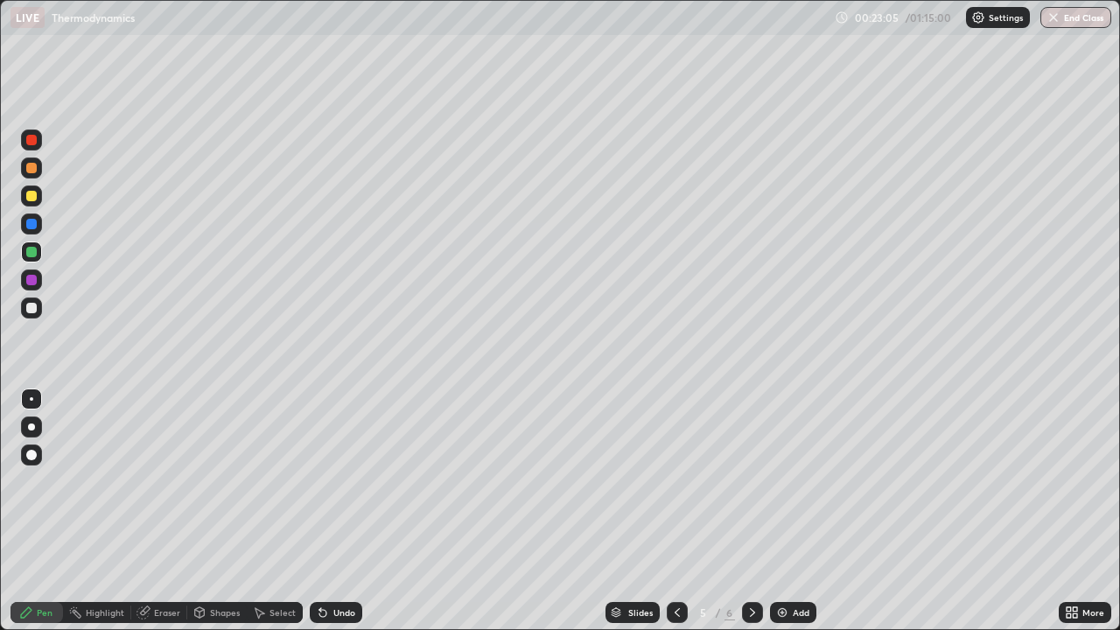
click at [330, 481] on div "Undo" at bounding box center [336, 612] width 52 height 21
click at [328, 481] on div "Undo" at bounding box center [336, 612] width 52 height 21
click at [327, 481] on div "Undo" at bounding box center [336, 612] width 52 height 21
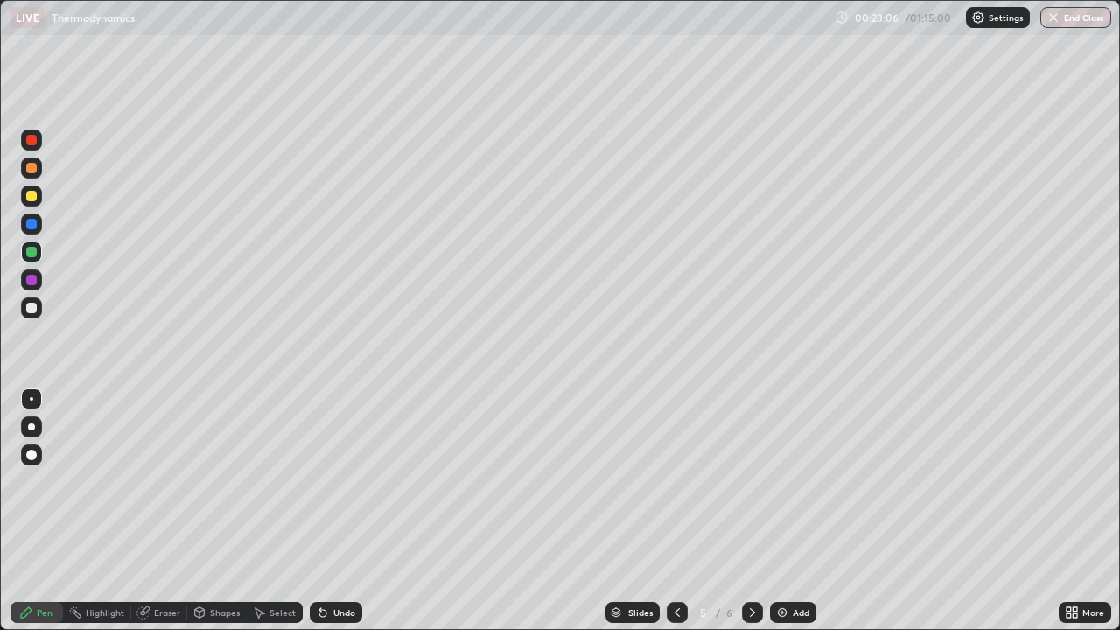
click at [326, 481] on div "Undo" at bounding box center [336, 612] width 52 height 21
click at [319, 481] on icon at bounding box center [320, 609] width 2 height 2
click at [326, 481] on div "Undo" at bounding box center [336, 612] width 52 height 21
click at [328, 481] on div "Undo" at bounding box center [336, 612] width 52 height 21
click at [333, 481] on div "Undo" at bounding box center [344, 612] width 22 height 9
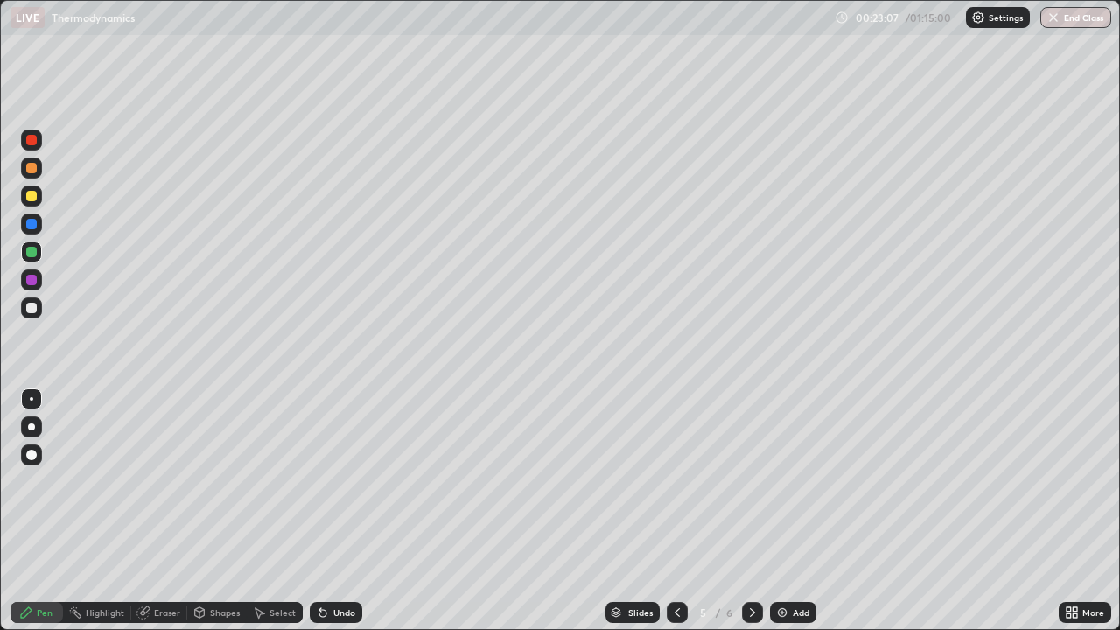
click at [333, 481] on div "Undo" at bounding box center [344, 612] width 22 height 9
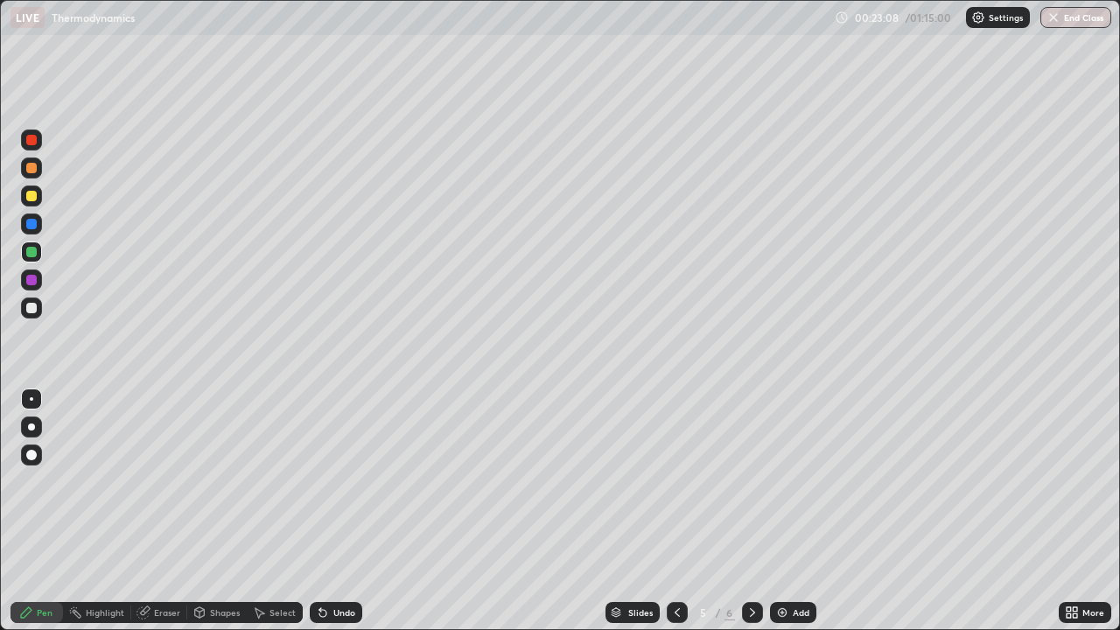
click at [333, 481] on div "Undo" at bounding box center [344, 612] width 22 height 9
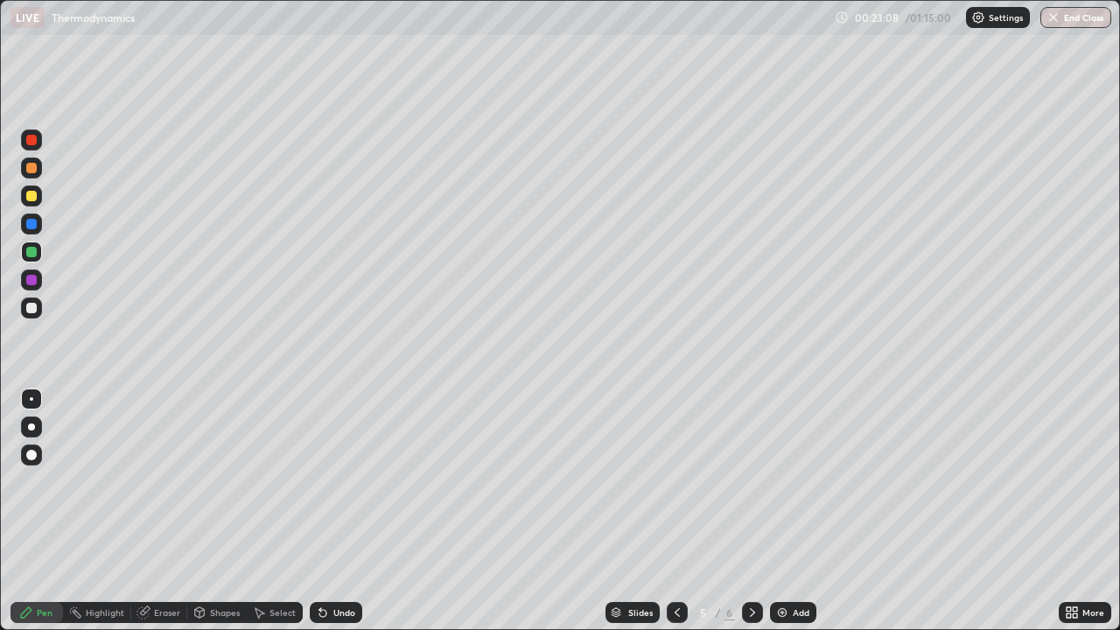
click at [333, 481] on div "Undo" at bounding box center [344, 612] width 22 height 9
click at [334, 481] on div "Undo" at bounding box center [344, 612] width 22 height 9
click at [333, 481] on div "Undo" at bounding box center [344, 612] width 22 height 9
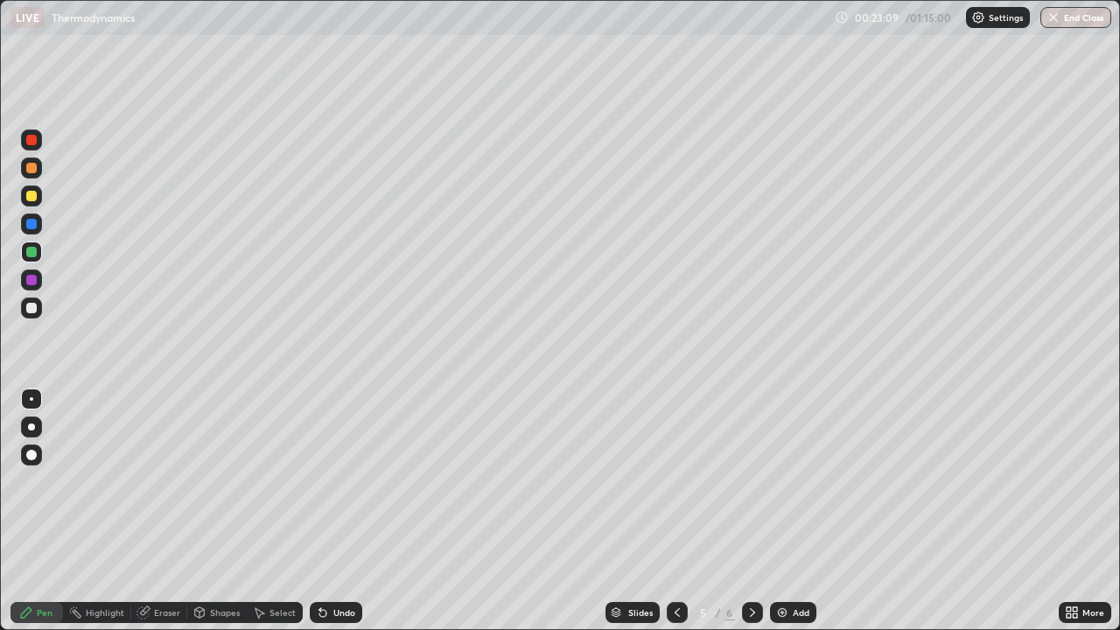
click at [333, 481] on div "Undo" at bounding box center [344, 612] width 22 height 9
click at [33, 307] on div at bounding box center [31, 308] width 10 height 10
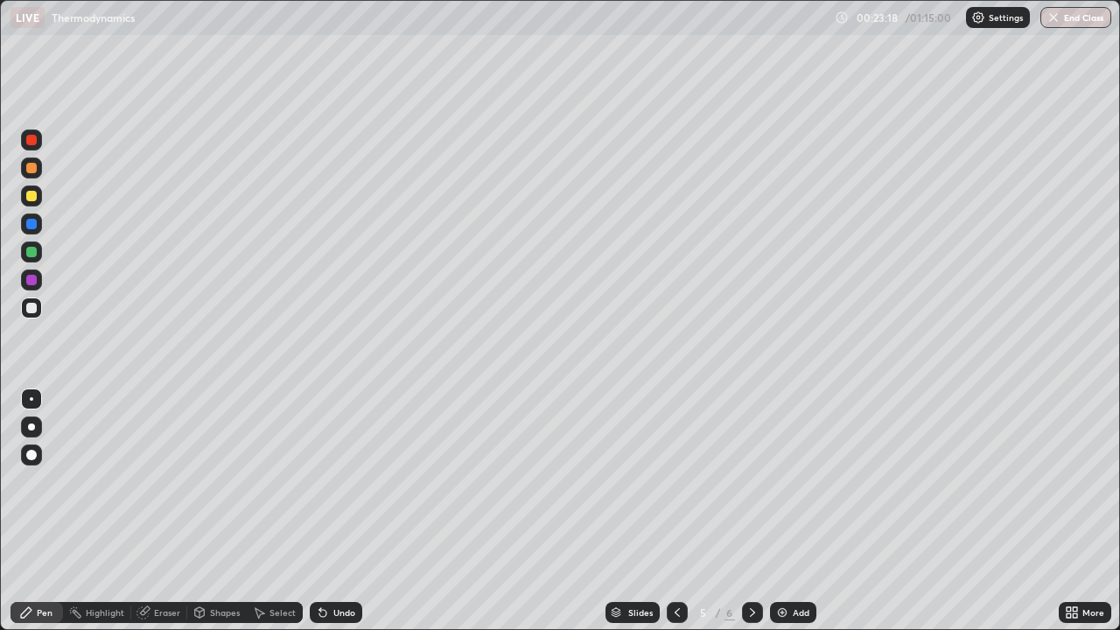
click at [147, 481] on icon at bounding box center [143, 612] width 14 height 14
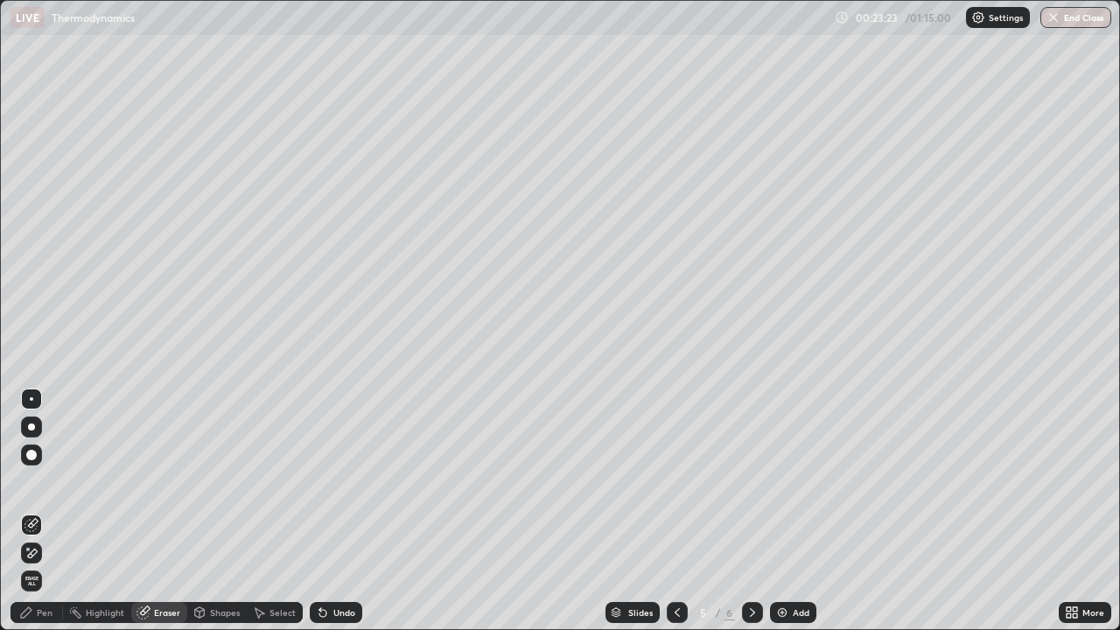
click at [43, 481] on div "Pen" at bounding box center [45, 612] width 16 height 9
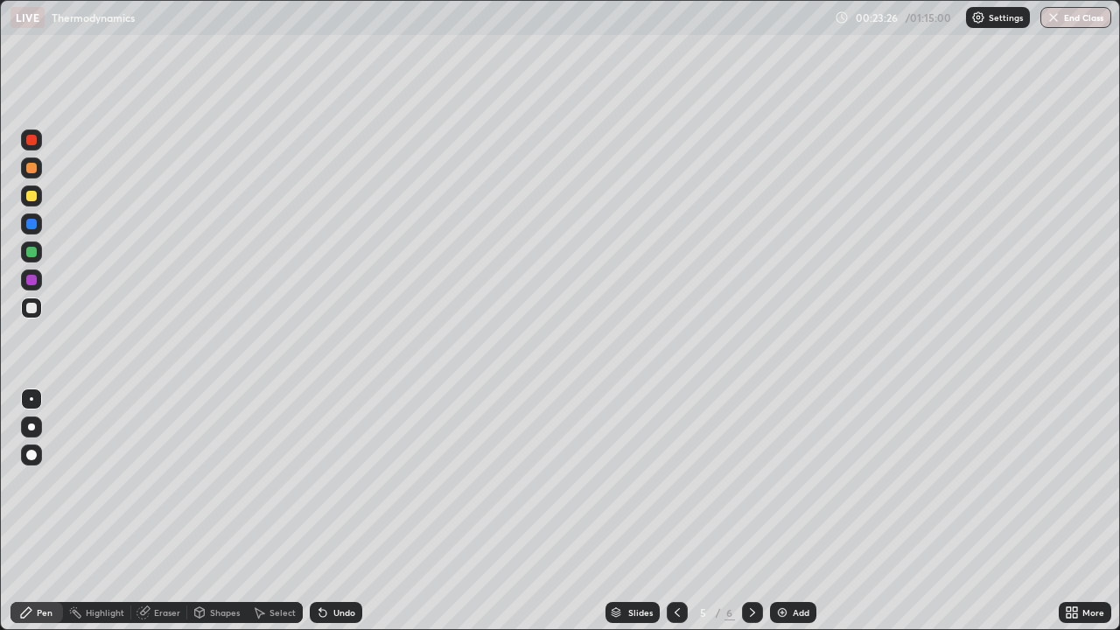
click at [210, 481] on div "Shapes" at bounding box center [225, 612] width 30 height 9
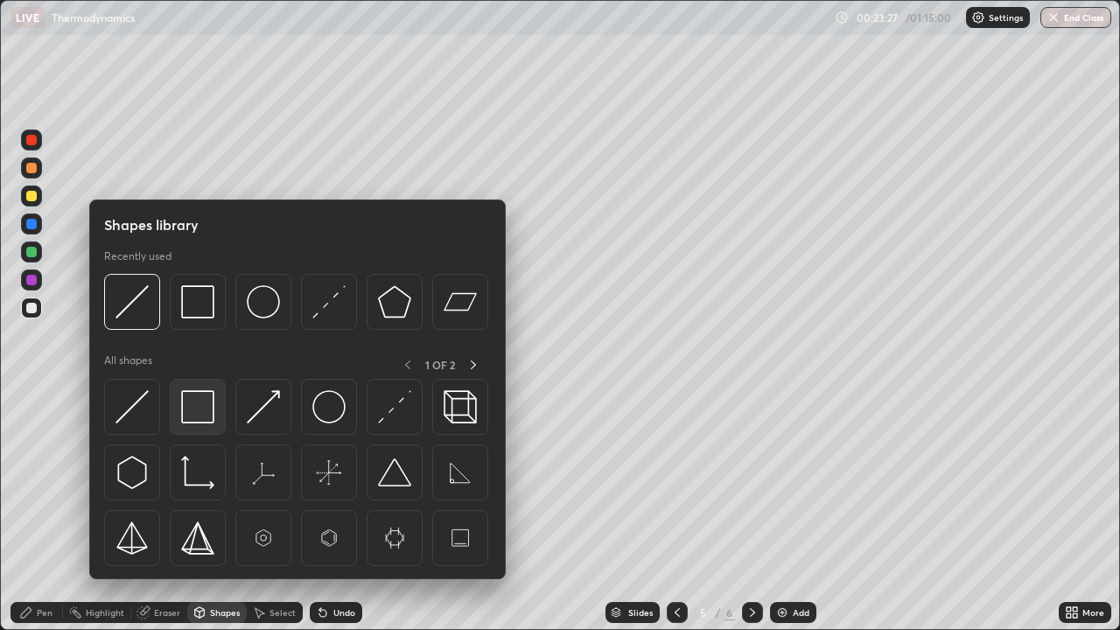
click at [194, 406] on img at bounding box center [197, 406] width 33 height 33
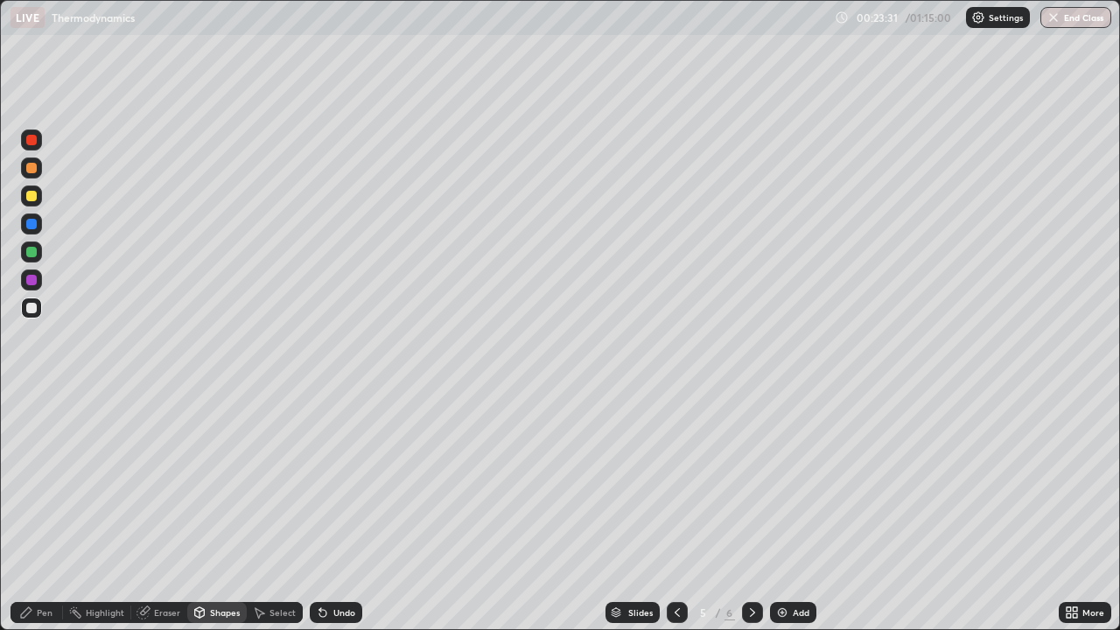
click at [162, 481] on div "Eraser" at bounding box center [167, 612] width 26 height 9
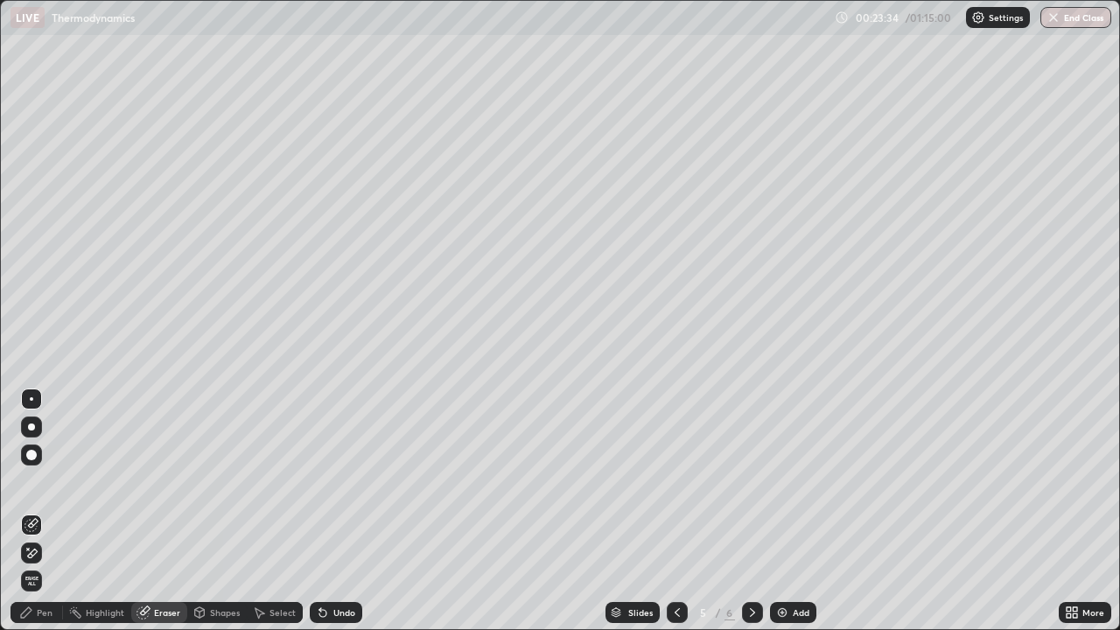
click at [38, 481] on div "Pen" at bounding box center [45, 612] width 16 height 9
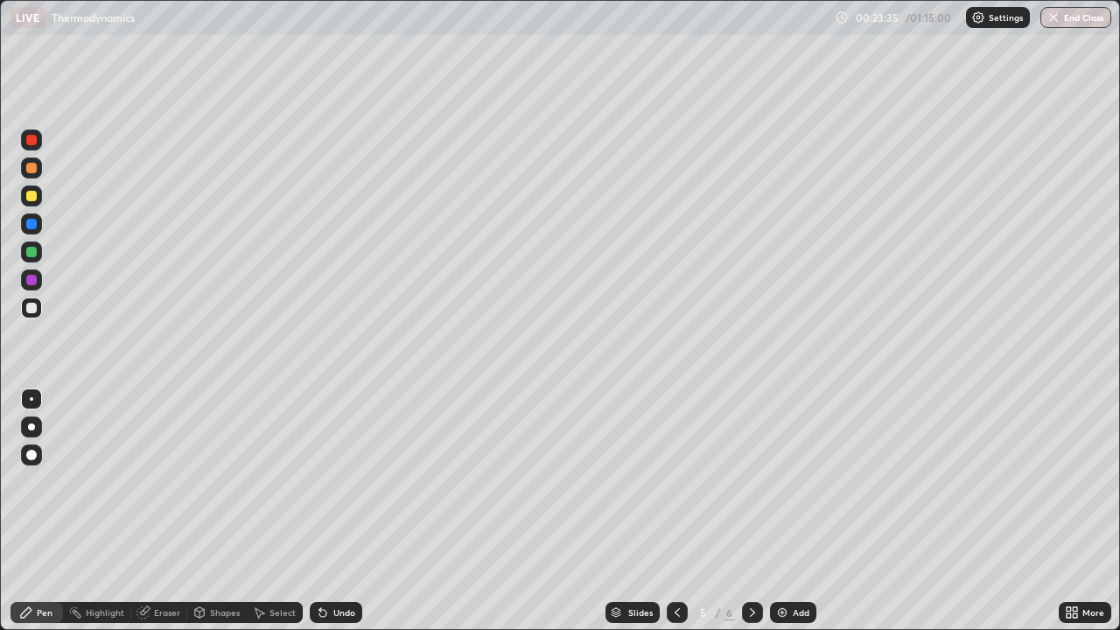
click at [157, 481] on div "Eraser" at bounding box center [167, 612] width 26 height 9
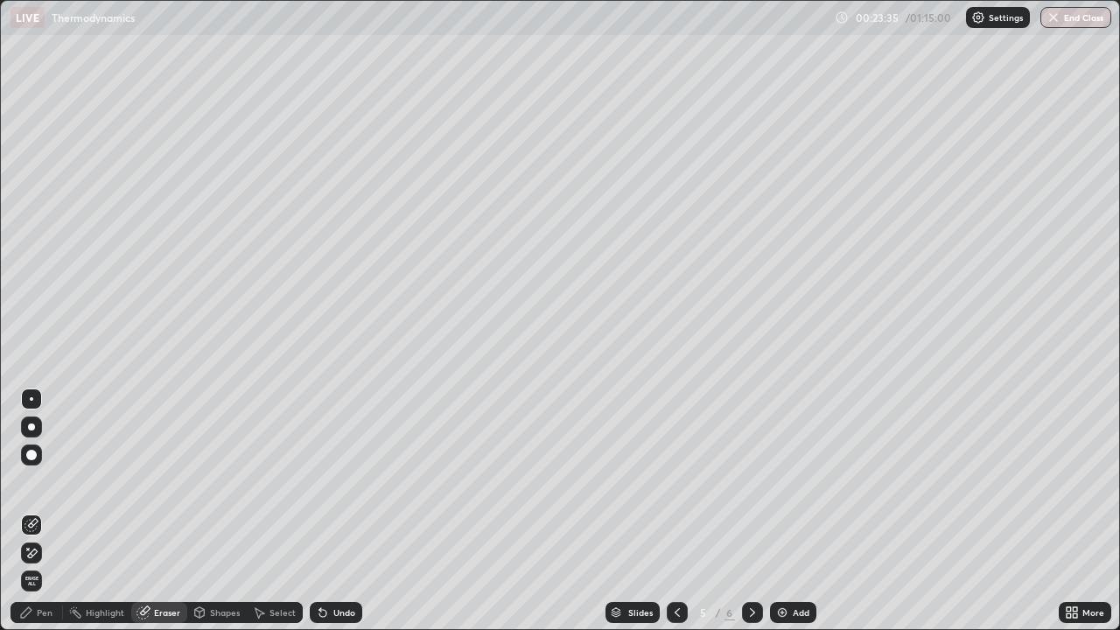
click at [216, 481] on div "Shapes" at bounding box center [225, 612] width 30 height 9
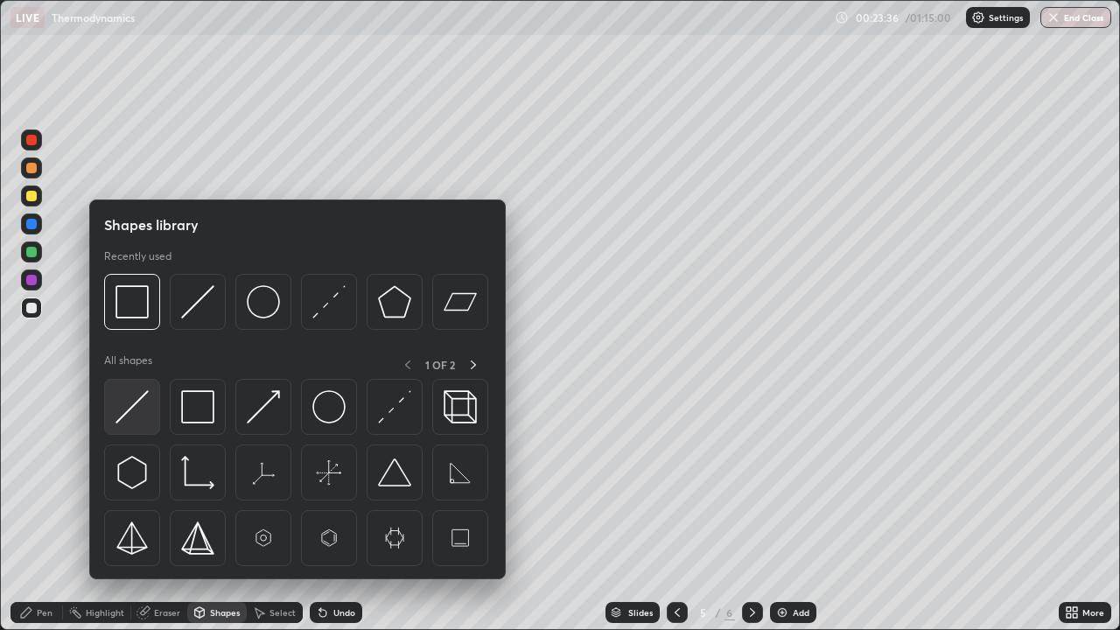
click at [134, 421] on img at bounding box center [131, 406] width 33 height 33
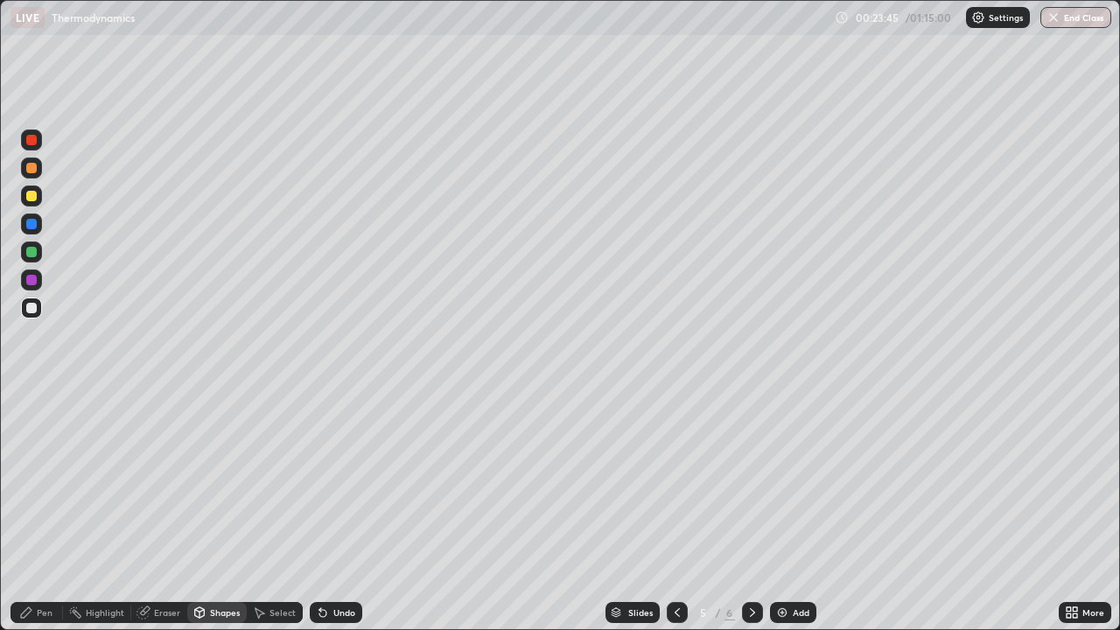
click at [333, 481] on div "Undo" at bounding box center [344, 612] width 22 height 9
click at [45, 481] on div "Pen" at bounding box center [45, 612] width 16 height 9
click at [223, 481] on div "Shapes" at bounding box center [225, 612] width 30 height 9
click at [338, 481] on div "Undo" at bounding box center [336, 612] width 52 height 21
click at [53, 481] on div "Pen" at bounding box center [36, 612] width 52 height 21
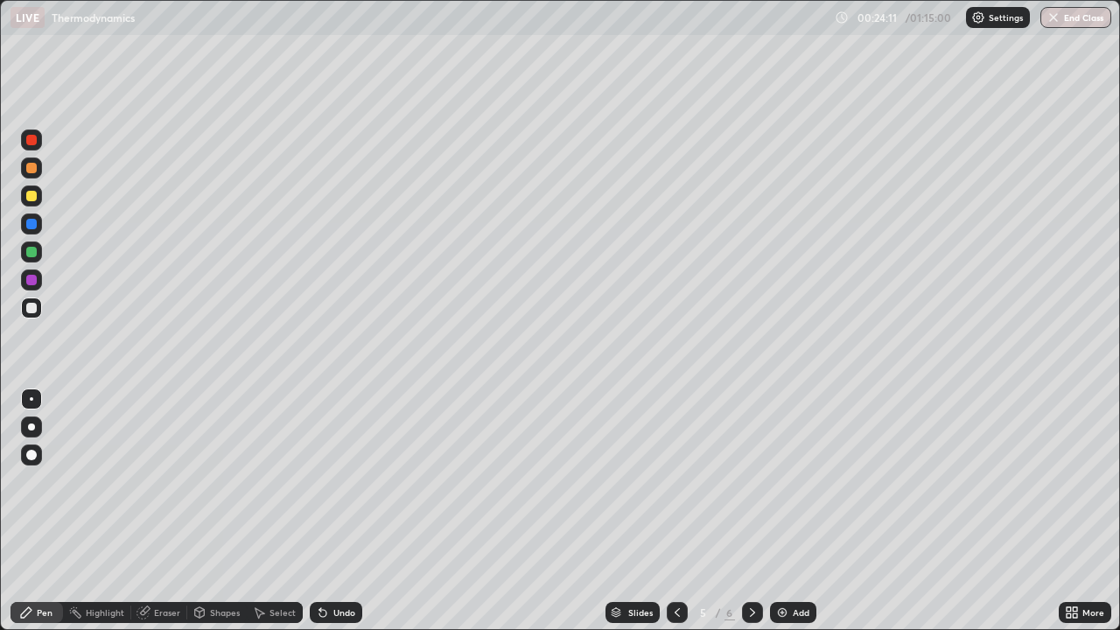
click at [33, 284] on div at bounding box center [31, 280] width 10 height 10
click at [30, 434] on div at bounding box center [31, 426] width 21 height 21
click at [36, 454] on div at bounding box center [31, 455] width 10 height 10
click at [38, 481] on div "Pen" at bounding box center [36, 612] width 52 height 21
click at [32, 311] on div at bounding box center [31, 308] width 10 height 10
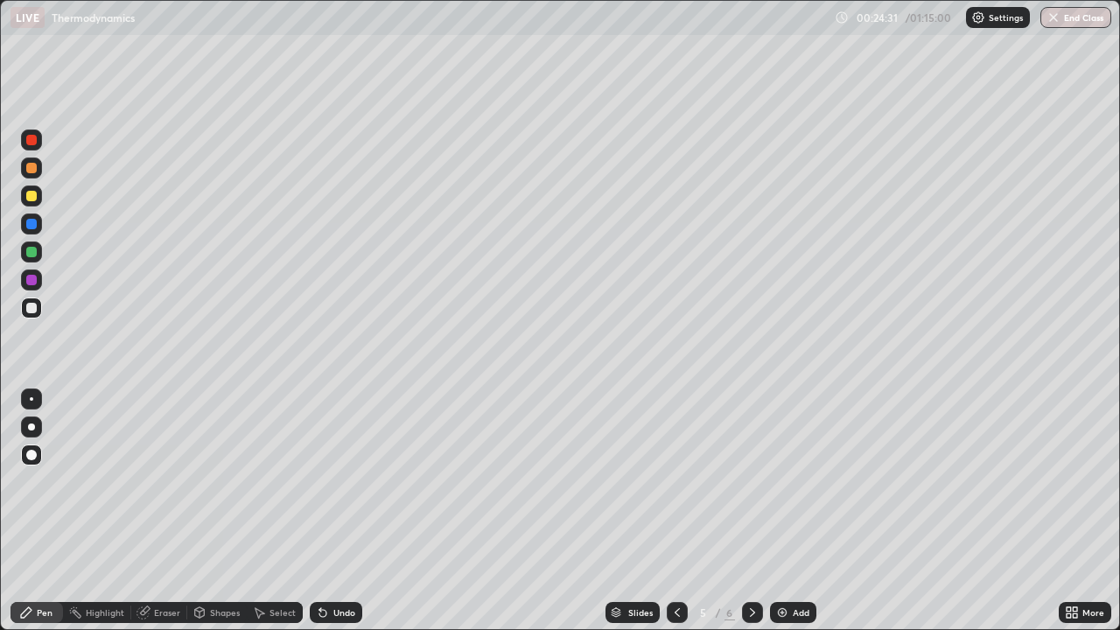
click at [38, 252] on div at bounding box center [31, 251] width 21 height 21
click at [36, 253] on div at bounding box center [31, 252] width 10 height 10
click at [31, 399] on div at bounding box center [31, 398] width 3 height 3
click at [165, 481] on div "Eraser" at bounding box center [167, 612] width 26 height 9
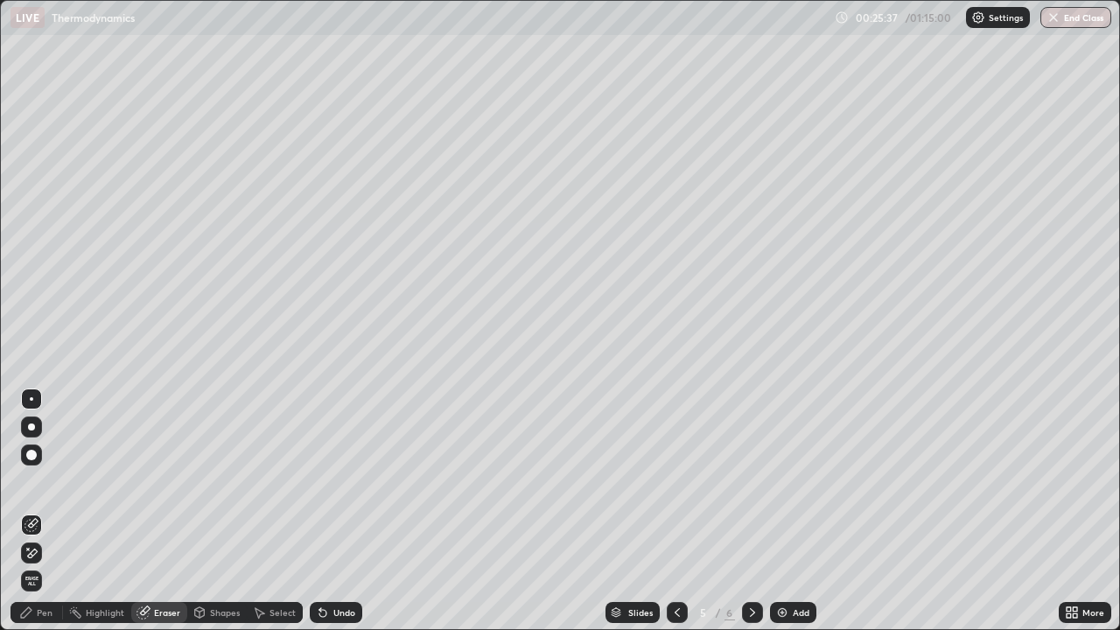
click at [30, 481] on icon at bounding box center [26, 612] width 14 height 14
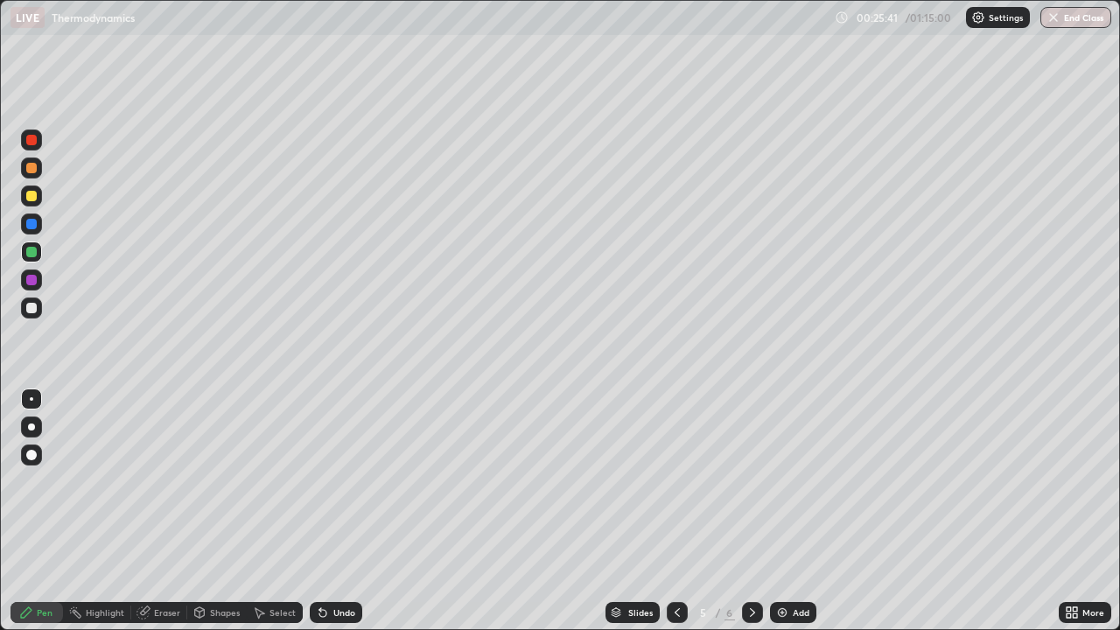
click at [31, 310] on div at bounding box center [31, 308] width 10 height 10
click at [33, 311] on div at bounding box center [31, 308] width 10 height 10
click at [339, 481] on div "Undo" at bounding box center [344, 612] width 22 height 9
click at [347, 481] on div "Undo" at bounding box center [336, 612] width 52 height 21
click at [350, 481] on div "Undo" at bounding box center [336, 612] width 52 height 21
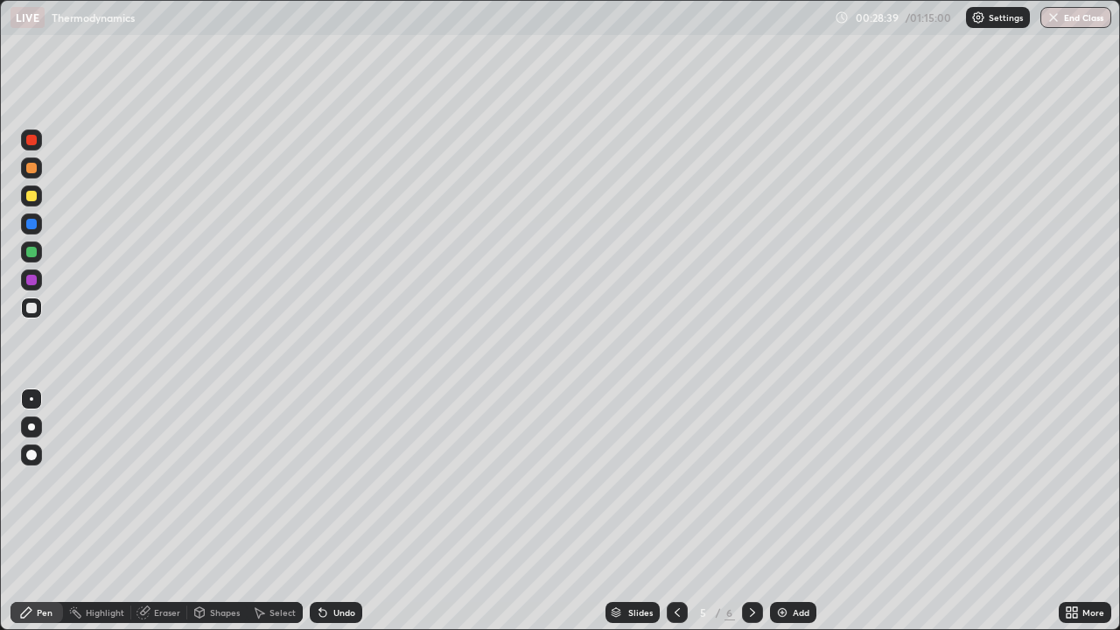
click at [345, 481] on div "Undo" at bounding box center [336, 612] width 52 height 21
click at [341, 481] on div "Undo" at bounding box center [336, 612] width 52 height 21
click at [343, 481] on div "Undo" at bounding box center [336, 612] width 52 height 21
click at [346, 481] on div "Undo" at bounding box center [336, 612] width 52 height 21
click at [349, 481] on div "Undo" at bounding box center [332, 612] width 59 height 35
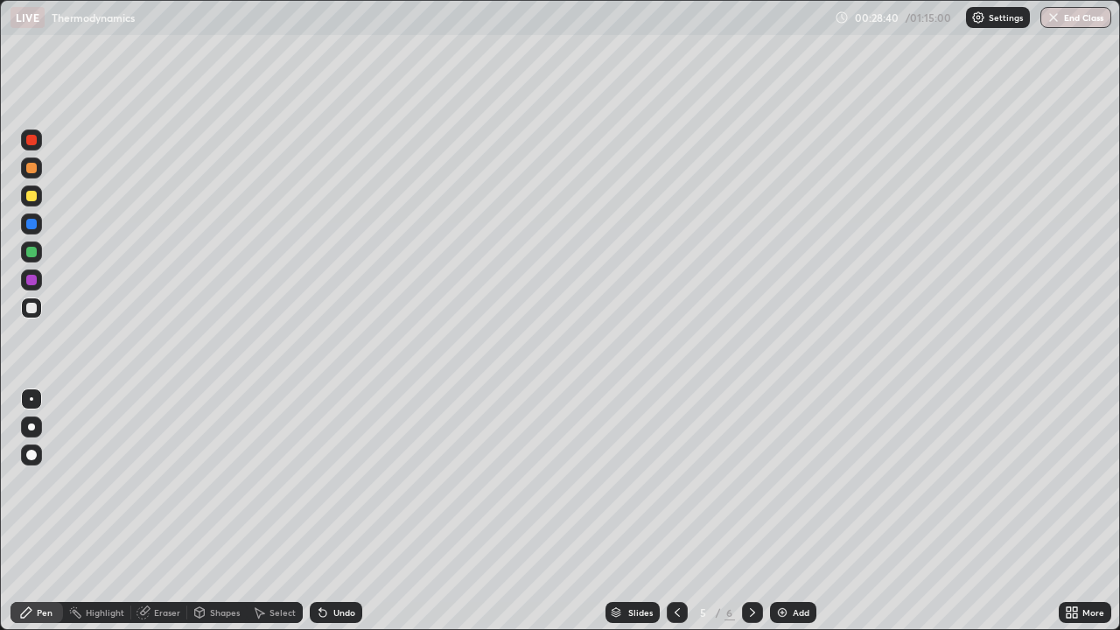
click at [350, 481] on div "Undo" at bounding box center [332, 612] width 59 height 35
click at [351, 481] on div "Undo" at bounding box center [332, 612] width 59 height 35
click at [349, 481] on div "Undo" at bounding box center [332, 612] width 59 height 35
click at [346, 481] on div "Undo" at bounding box center [332, 612] width 59 height 35
click at [345, 481] on div "Undo" at bounding box center [336, 612] width 52 height 21
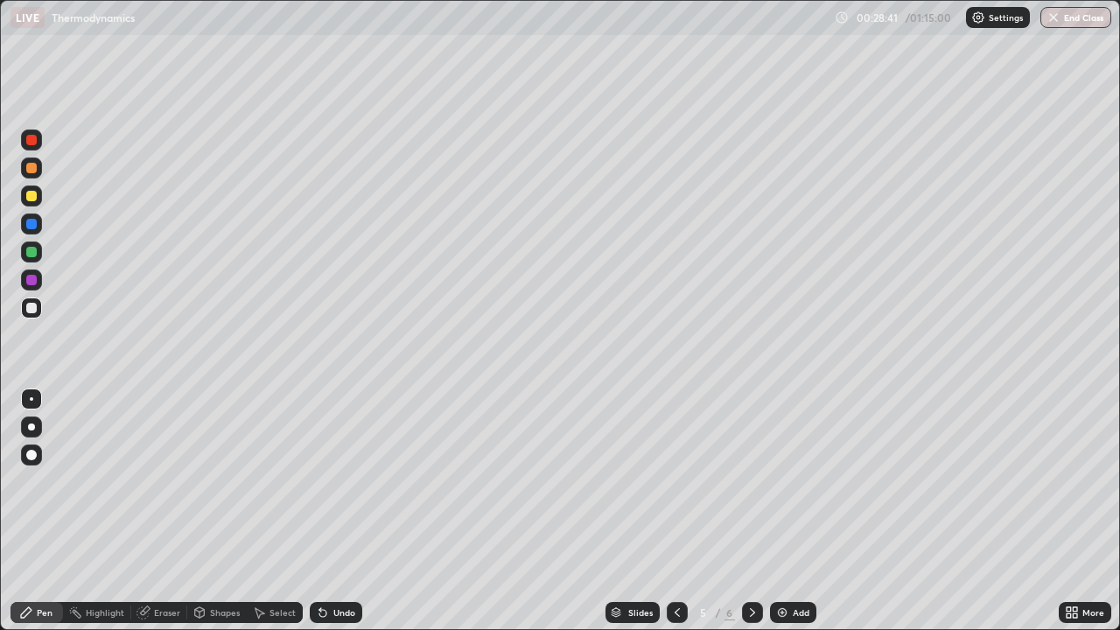
click at [343, 481] on div "Undo" at bounding box center [332, 612] width 59 height 35
click at [31, 253] on div at bounding box center [31, 252] width 10 height 10
click at [785, 481] on img at bounding box center [782, 612] width 14 height 14
click at [30, 311] on div at bounding box center [31, 308] width 10 height 10
click at [675, 481] on icon at bounding box center [677, 612] width 14 height 14
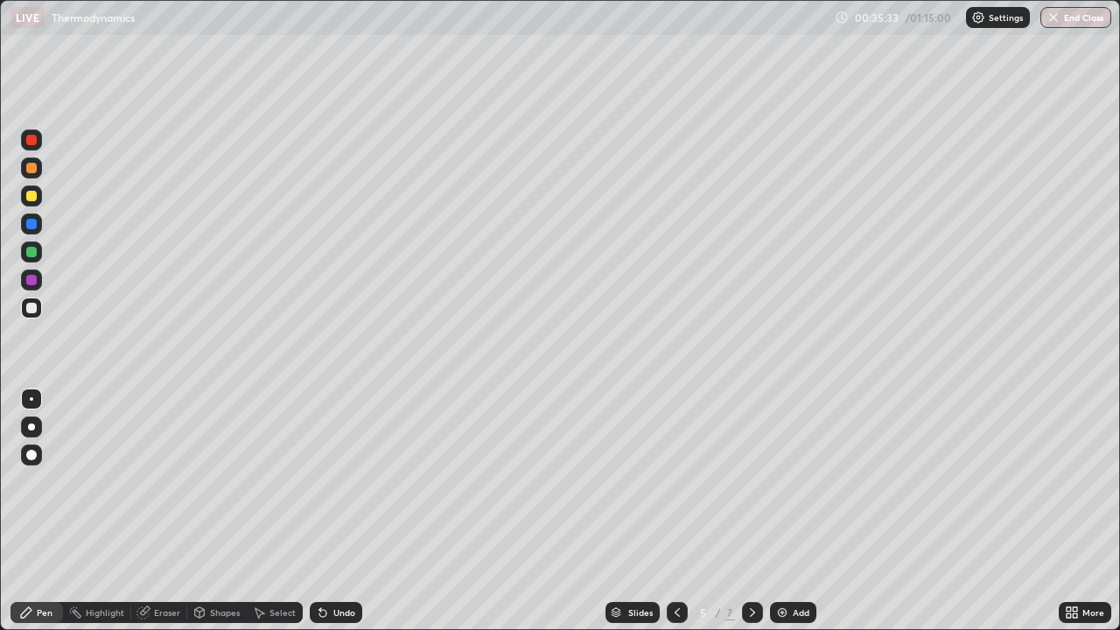
click at [789, 481] on div "Add" at bounding box center [793, 612] width 46 height 21
click at [749, 481] on icon at bounding box center [752, 612] width 14 height 14
click at [673, 481] on icon at bounding box center [677, 612] width 14 height 14
click at [15, 481] on div "Pen" at bounding box center [36, 612] width 52 height 21
click at [751, 481] on icon at bounding box center [752, 612] width 14 height 14
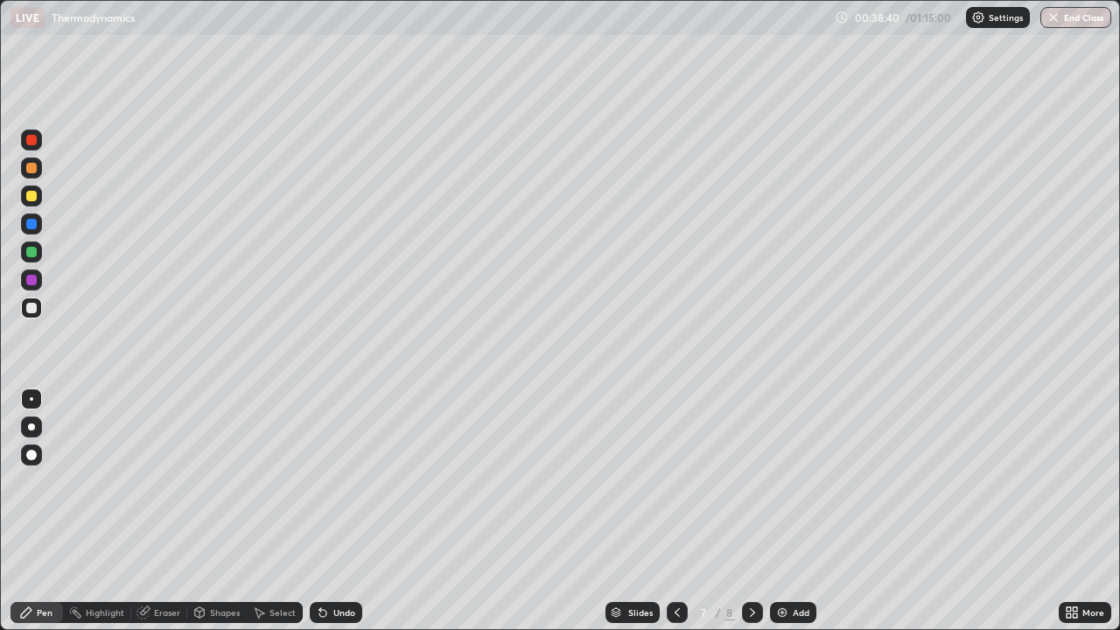
click at [675, 481] on icon at bounding box center [677, 612] width 14 height 14
click at [749, 481] on icon at bounding box center [752, 612] width 14 height 14
click at [31, 311] on div at bounding box center [31, 308] width 10 height 10
click at [32, 199] on div at bounding box center [31, 196] width 10 height 10
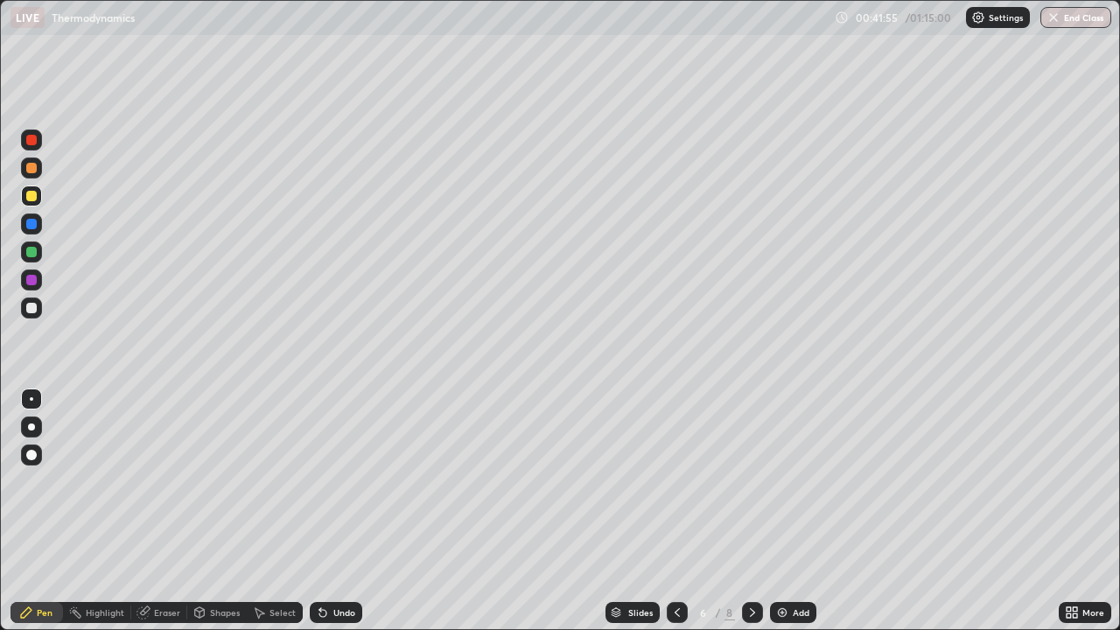
click at [31, 308] on div at bounding box center [31, 308] width 10 height 10
click at [674, 481] on icon at bounding box center [677, 612] width 14 height 14
click at [675, 481] on icon at bounding box center [677, 612] width 14 height 14
click at [753, 481] on icon at bounding box center [752, 612] width 14 height 14
click at [748, 481] on icon at bounding box center [752, 612] width 14 height 14
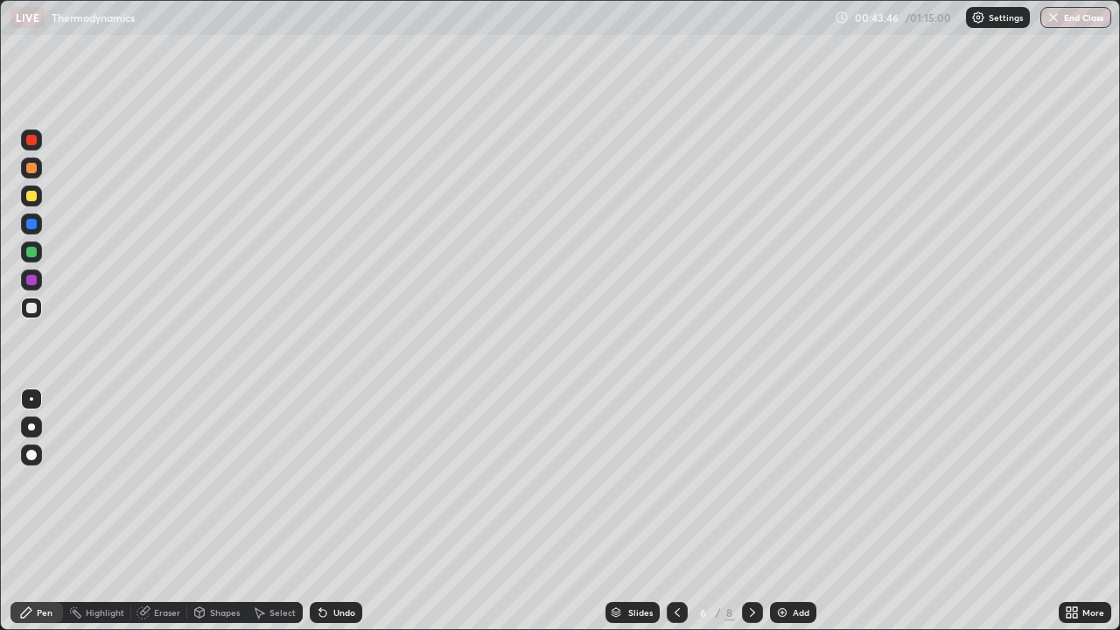
click at [342, 481] on div "Undo" at bounding box center [344, 612] width 22 height 9
click at [333, 481] on div "Undo" at bounding box center [344, 612] width 22 height 9
click at [166, 481] on div "Eraser" at bounding box center [167, 612] width 26 height 9
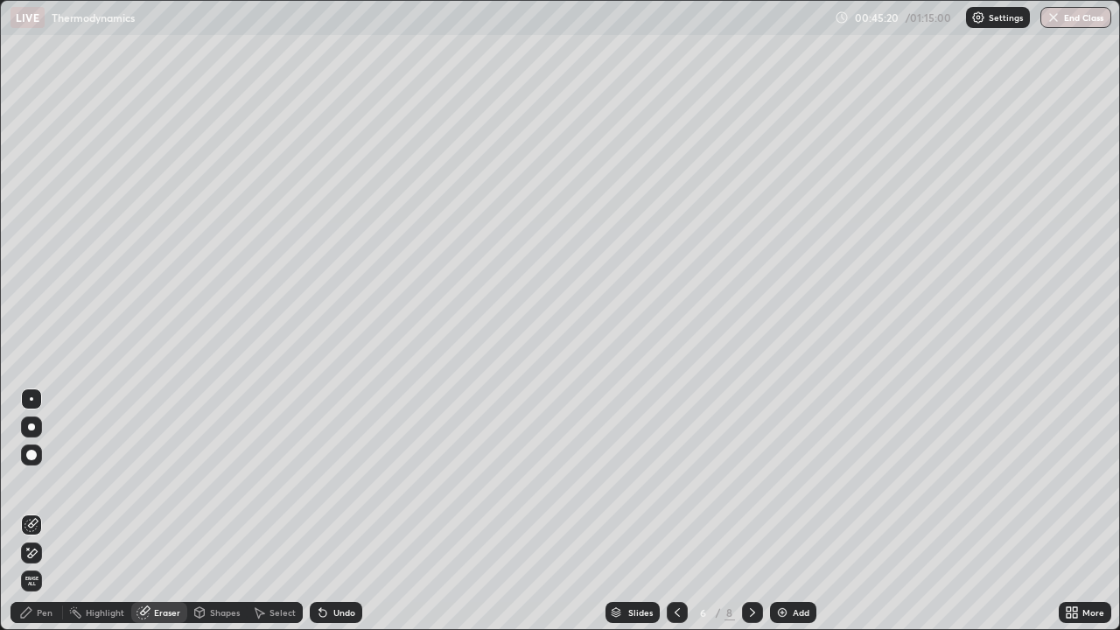
click at [31, 481] on icon at bounding box center [26, 612] width 14 height 14
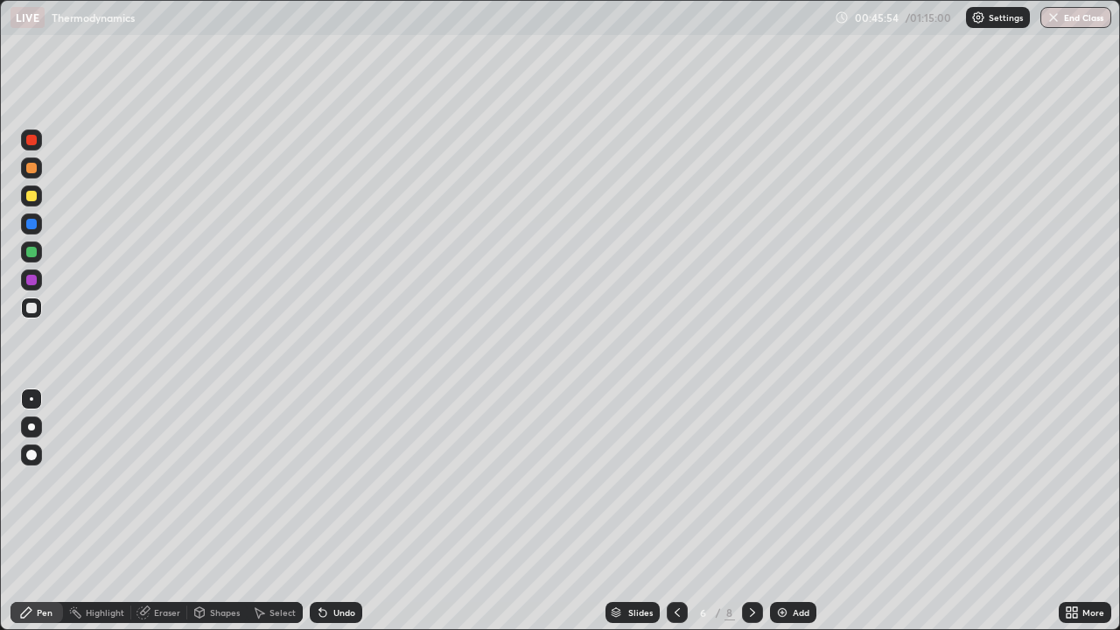
click at [347, 481] on div "Undo" at bounding box center [344, 612] width 22 height 9
click at [346, 481] on div "Undo" at bounding box center [344, 612] width 22 height 9
click at [331, 481] on div "Undo" at bounding box center [336, 612] width 52 height 21
click at [330, 481] on div "Undo" at bounding box center [336, 612] width 52 height 21
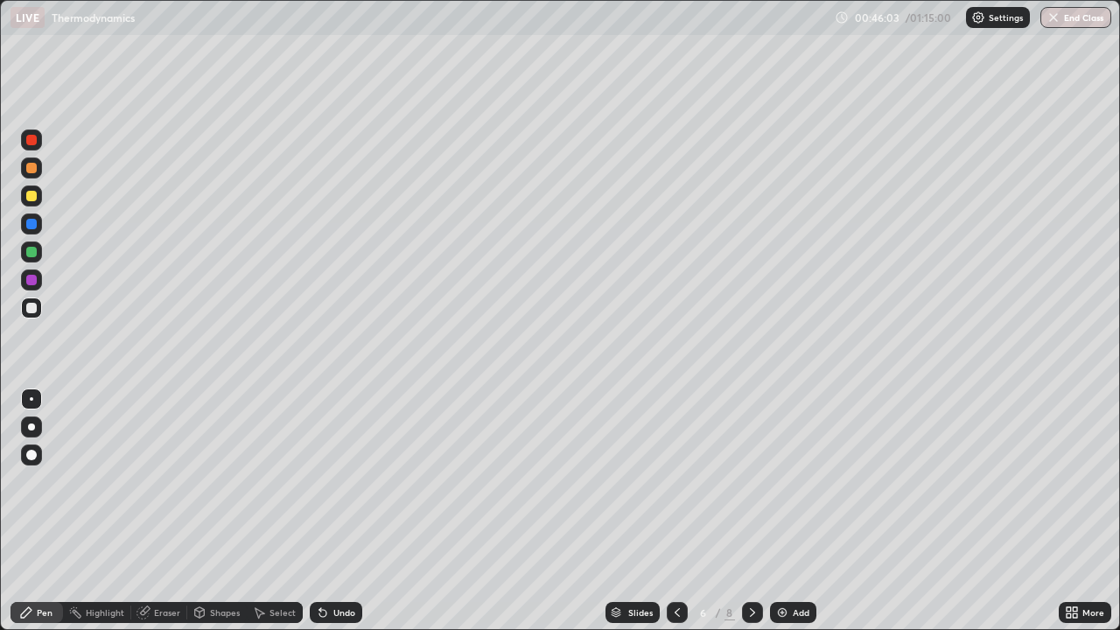
click at [333, 481] on div "Undo" at bounding box center [344, 612] width 22 height 9
click at [31, 253] on div at bounding box center [31, 252] width 10 height 10
click at [33, 227] on div at bounding box center [31, 224] width 10 height 10
click at [675, 481] on icon at bounding box center [677, 612] width 14 height 14
click at [35, 311] on div at bounding box center [31, 308] width 10 height 10
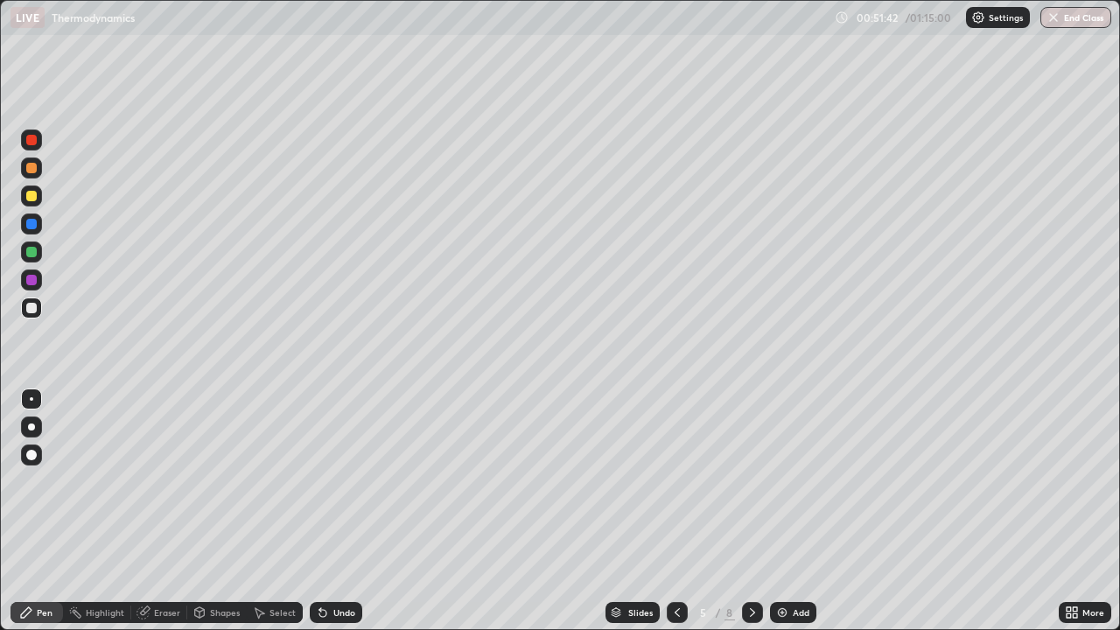
click at [31, 399] on div at bounding box center [31, 398] width 3 height 3
click at [751, 481] on icon at bounding box center [752, 612] width 14 height 14
click at [674, 481] on icon at bounding box center [676, 612] width 5 height 9
click at [672, 481] on icon at bounding box center [677, 612] width 14 height 14
click at [751, 481] on icon at bounding box center [752, 612] width 14 height 14
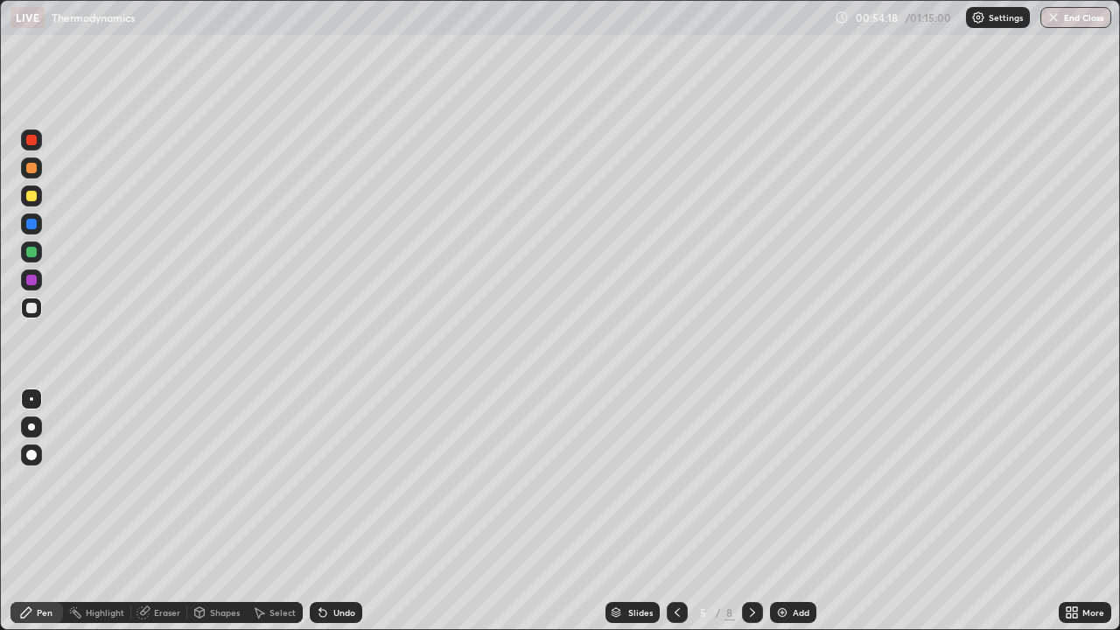
click at [751, 481] on icon at bounding box center [752, 612] width 14 height 14
click at [38, 226] on div at bounding box center [31, 223] width 21 height 21
click at [752, 481] on div at bounding box center [752, 612] width 21 height 21
click at [751, 481] on icon at bounding box center [752, 612] width 14 height 14
click at [675, 481] on icon at bounding box center [677, 612] width 14 height 14
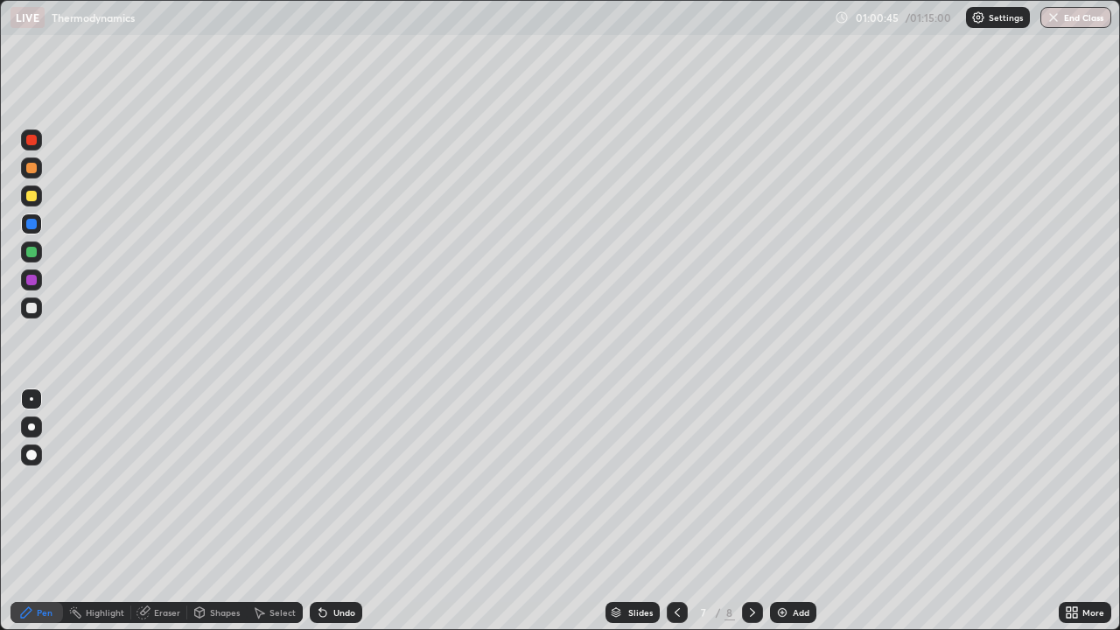
click at [682, 481] on div at bounding box center [677, 612] width 21 height 21
click at [673, 481] on icon at bounding box center [677, 612] width 14 height 14
click at [675, 481] on icon at bounding box center [677, 612] width 14 height 14
click at [751, 481] on div at bounding box center [752, 612] width 21 height 21
click at [751, 481] on icon at bounding box center [752, 612] width 14 height 14
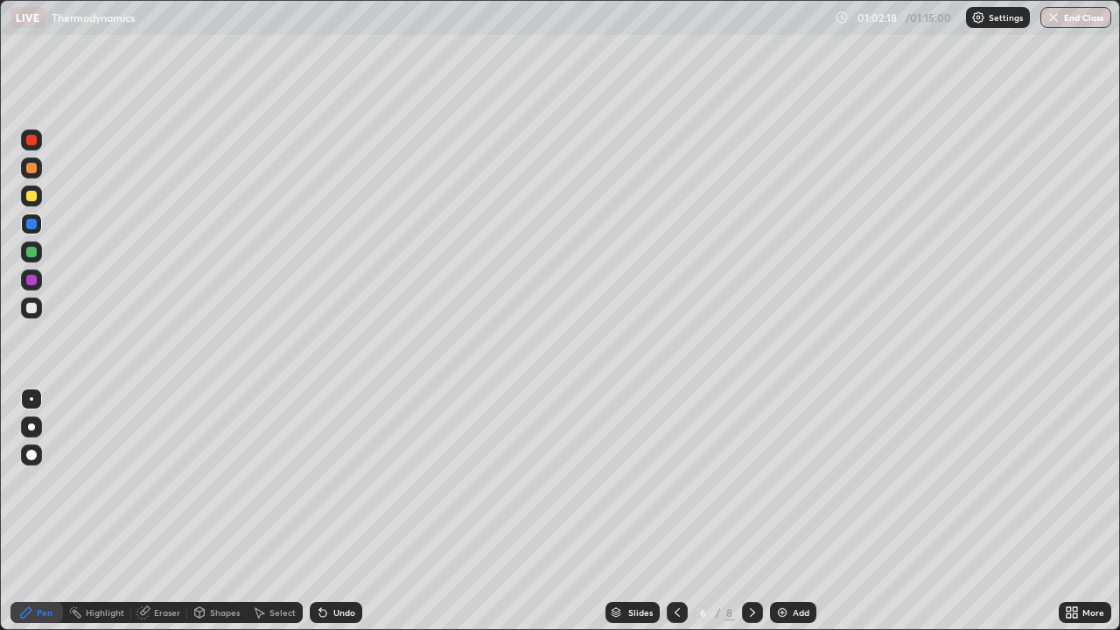
click at [758, 481] on div at bounding box center [752, 612] width 21 height 21
click at [750, 481] on icon at bounding box center [752, 612] width 5 height 9
click at [749, 481] on icon at bounding box center [752, 612] width 14 height 14
click at [36, 305] on div at bounding box center [31, 308] width 10 height 10
click at [333, 481] on div "Undo" at bounding box center [344, 612] width 22 height 9
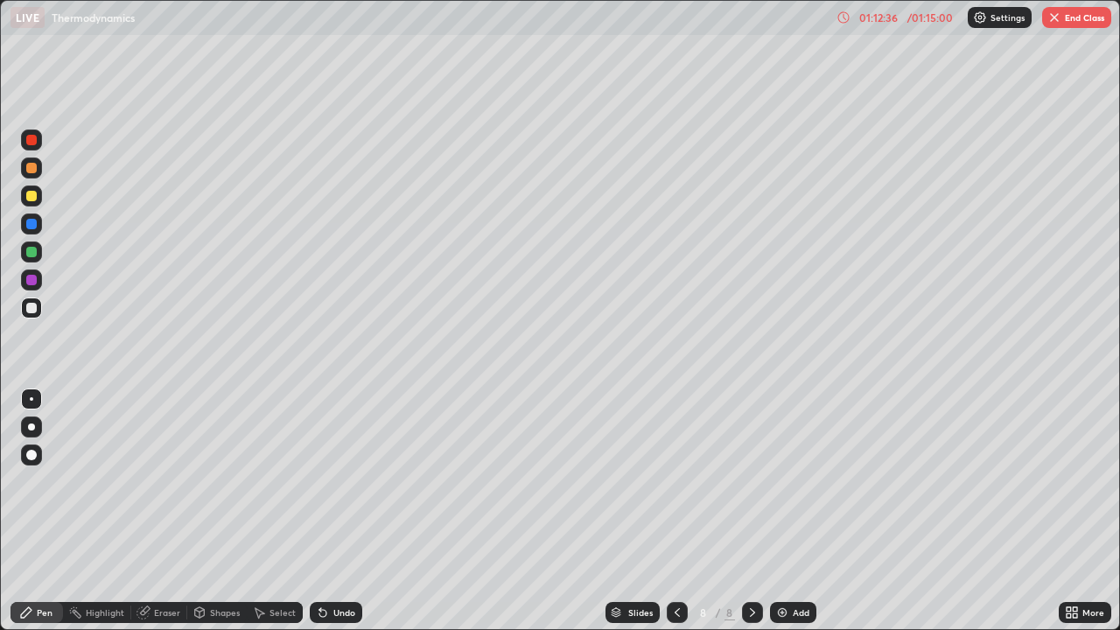
click at [1065, 17] on button "End Class" at bounding box center [1076, 17] width 69 height 21
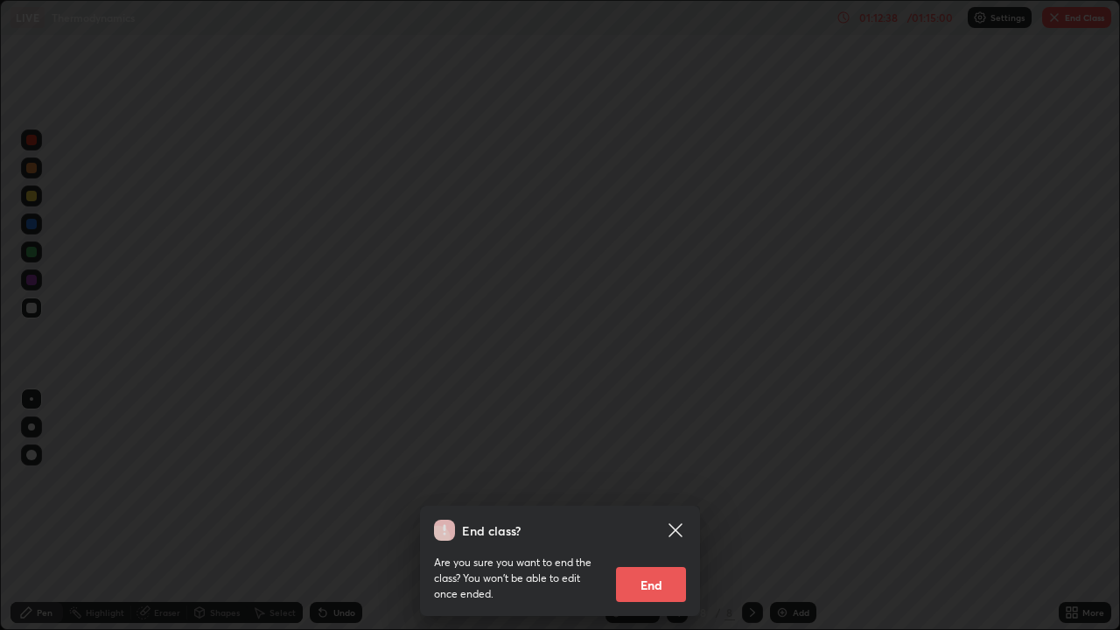
click at [660, 481] on button "End" at bounding box center [651, 584] width 70 height 35
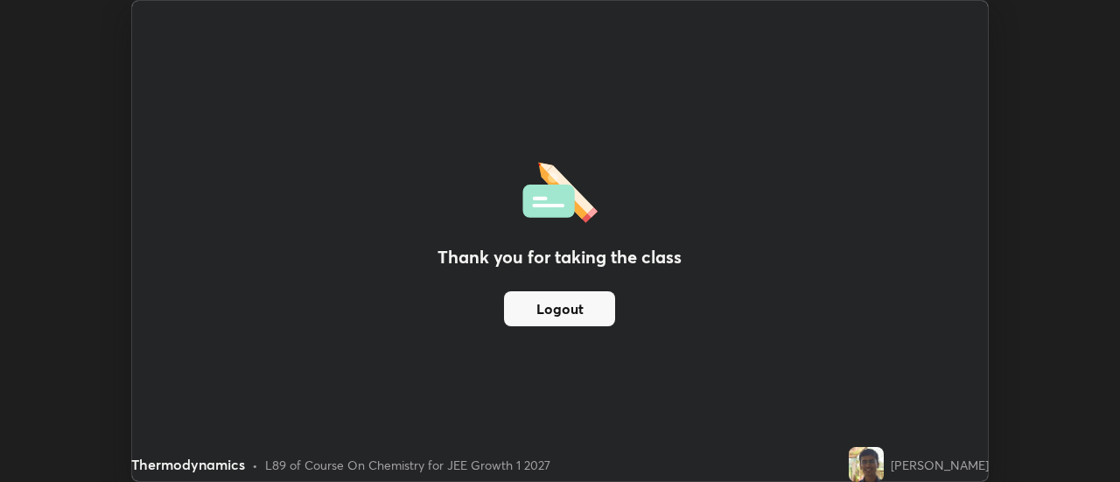
scroll to position [86990, 86353]
